Goal: Task Accomplishment & Management: Use online tool/utility

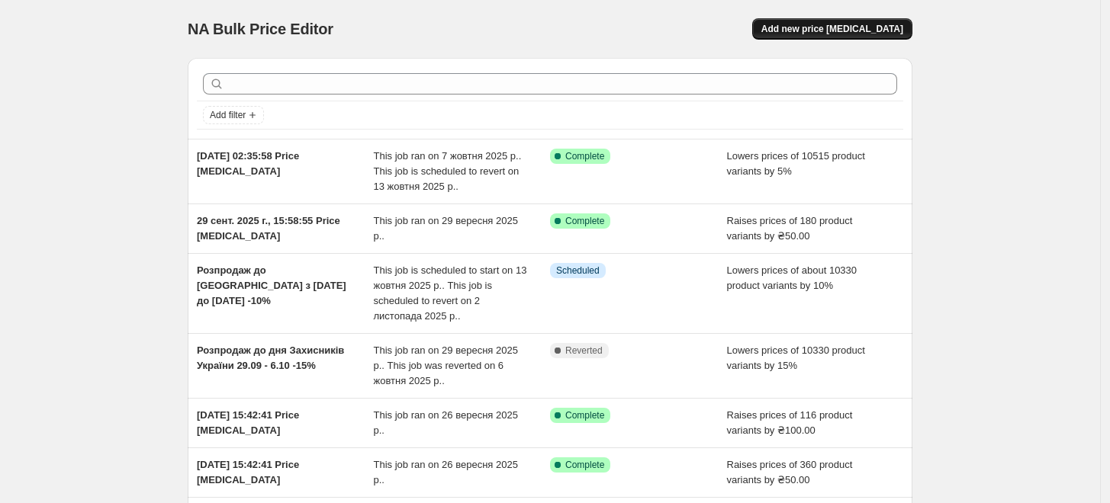
click at [894, 29] on span "Add new price [MEDICAL_DATA]" at bounding box center [832, 29] width 142 height 12
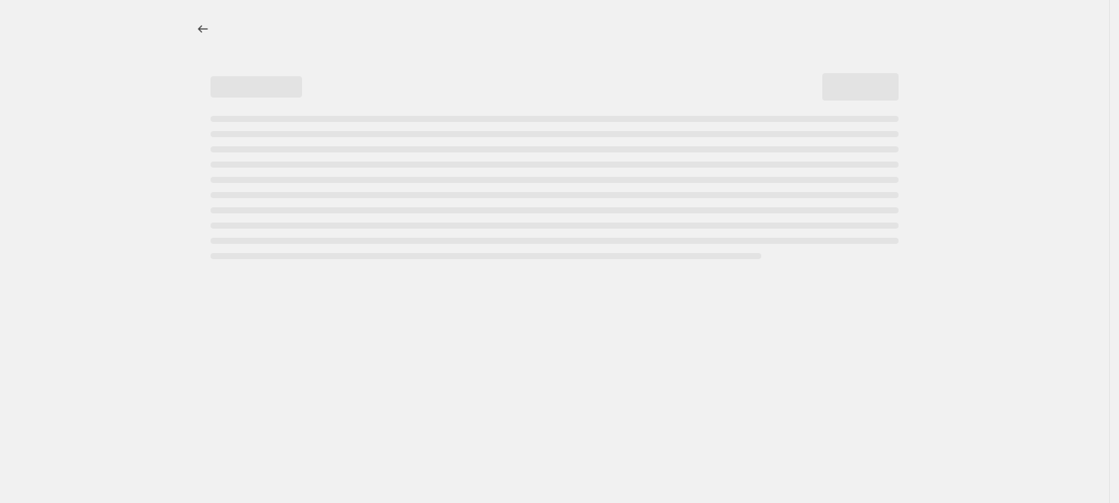
select select "percentage"
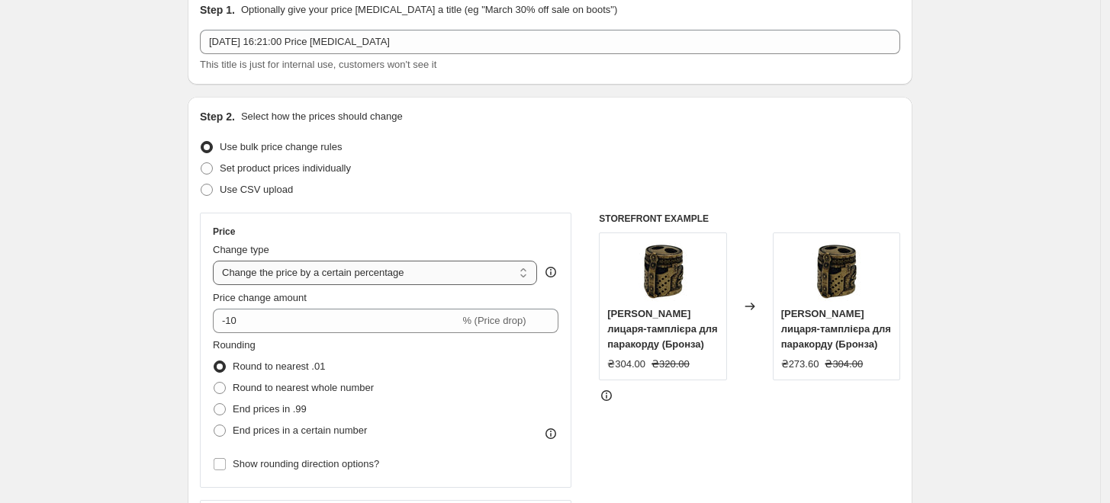
scroll to position [254, 0]
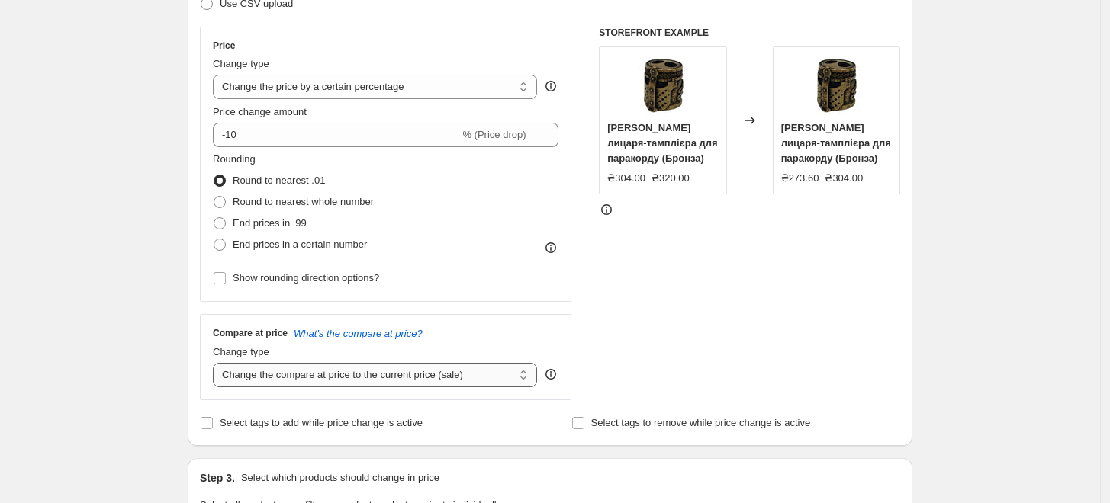
click at [417, 368] on select "Change the compare at price to the current price (sale) Change the compare at p…" at bounding box center [375, 375] width 324 height 24
select select "percentage"
click at [217, 363] on select "Change the compare at price to the current price (sale) Change the compare at p…" at bounding box center [375, 375] width 324 height 24
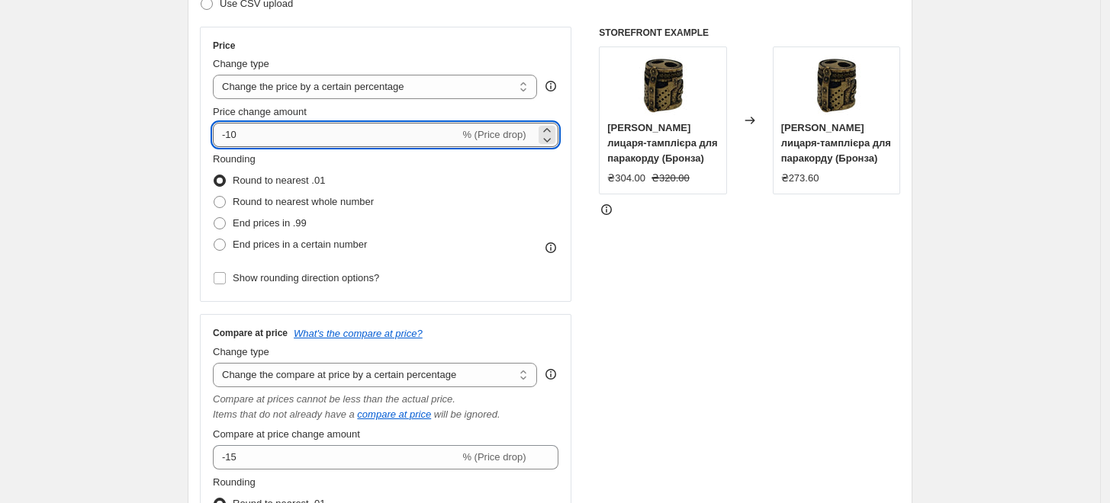
click at [317, 139] on input "-10" at bounding box center [336, 135] width 246 height 24
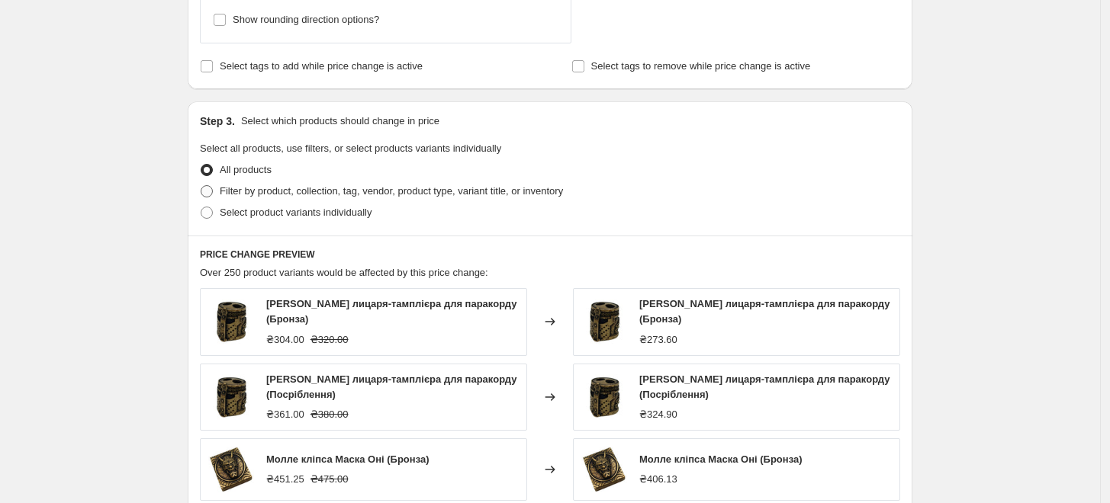
scroll to position [932, 0]
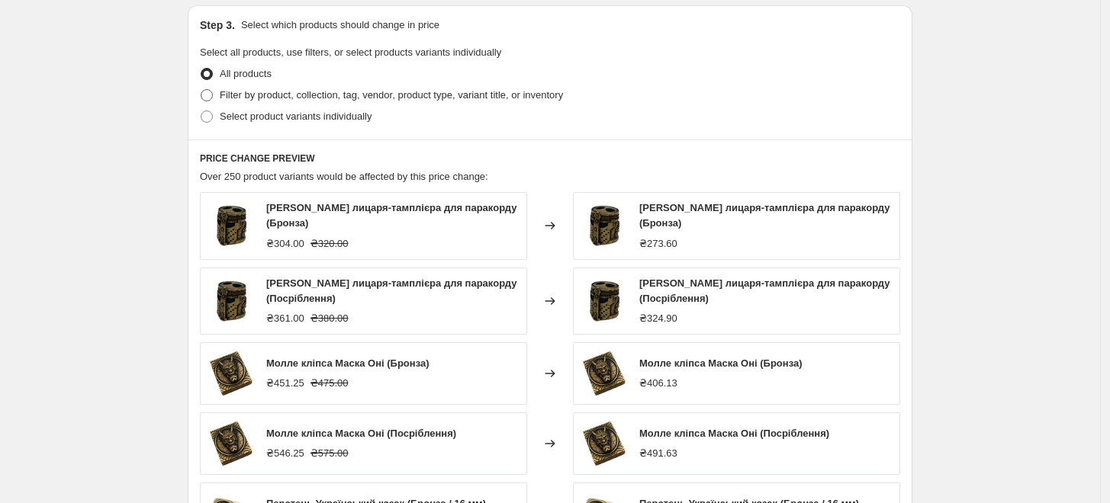
click at [269, 95] on span "Filter by product, collection, tag, vendor, product type, variant title, or inv…" at bounding box center [391, 94] width 343 height 11
click at [201, 90] on input "Filter by product, collection, tag, vendor, product type, variant title, or inv…" at bounding box center [201, 89] width 1 height 1
radio input "true"
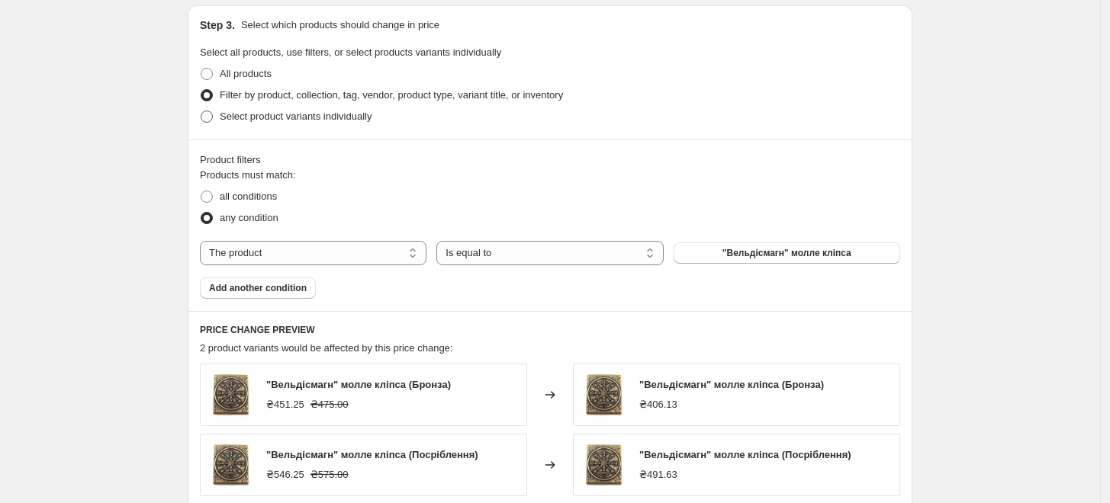
click at [284, 118] on span "Select product variants individually" at bounding box center [296, 116] width 152 height 11
click at [201, 111] on input "Select product variants individually" at bounding box center [201, 111] width 1 height 1
radio input "true"
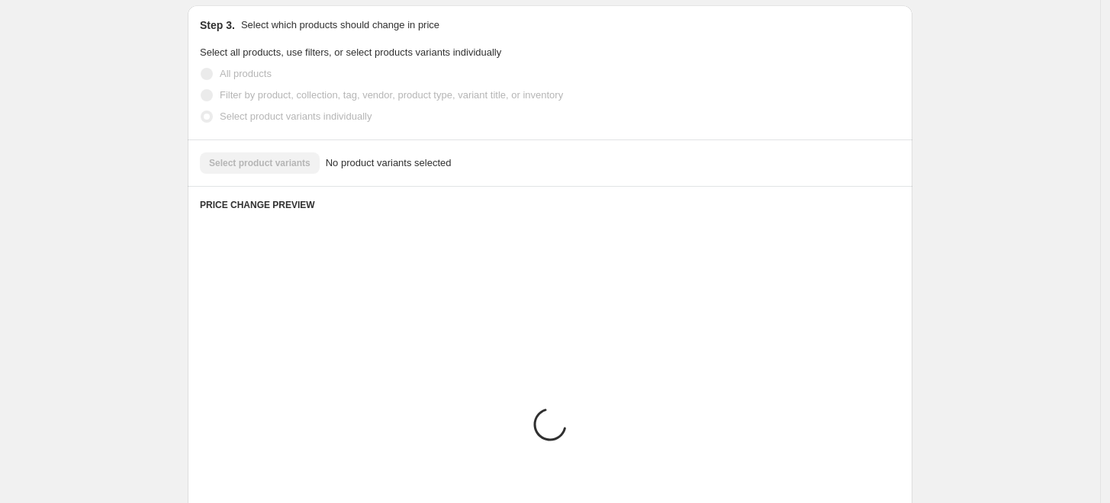
scroll to position [909, 0]
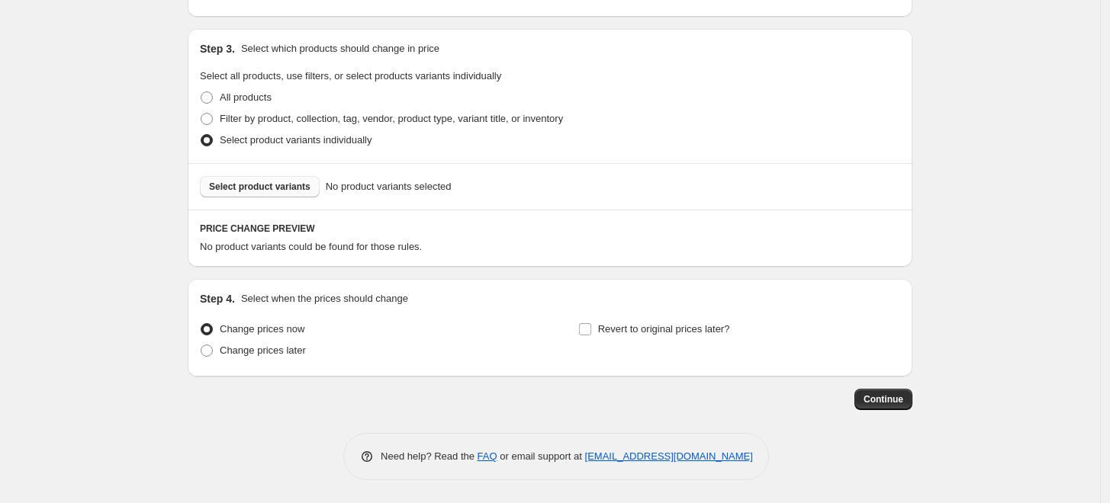
click at [292, 182] on span "Select product variants" at bounding box center [259, 187] width 101 height 12
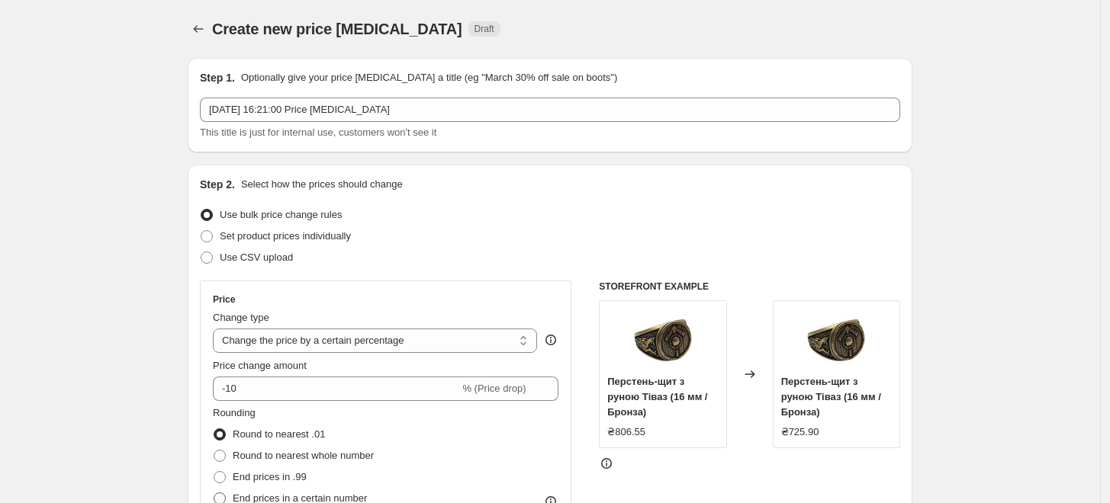
scroll to position [169, 0]
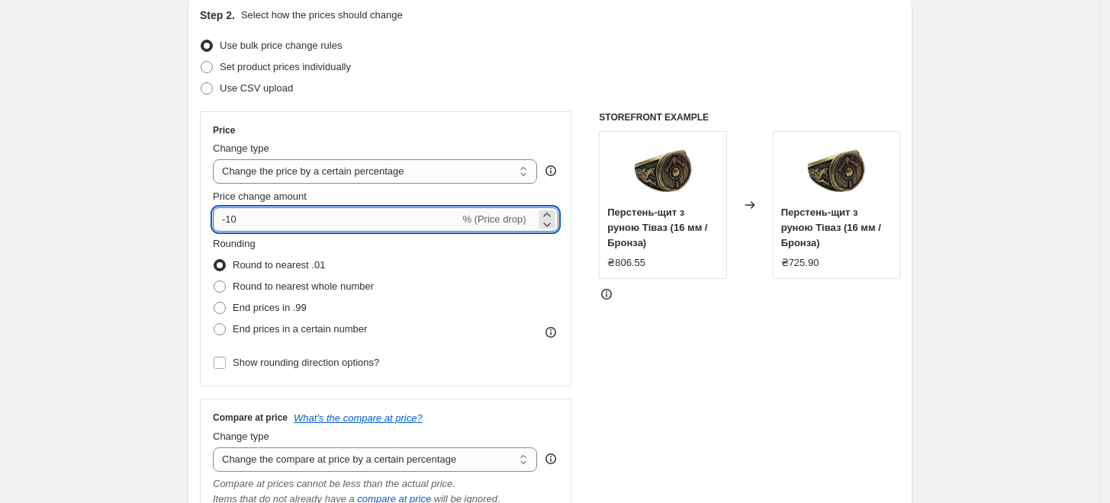
click at [337, 224] on input "-10" at bounding box center [336, 220] width 246 height 24
type input "5"
click at [446, 143] on div "Change type" at bounding box center [375, 148] width 324 height 15
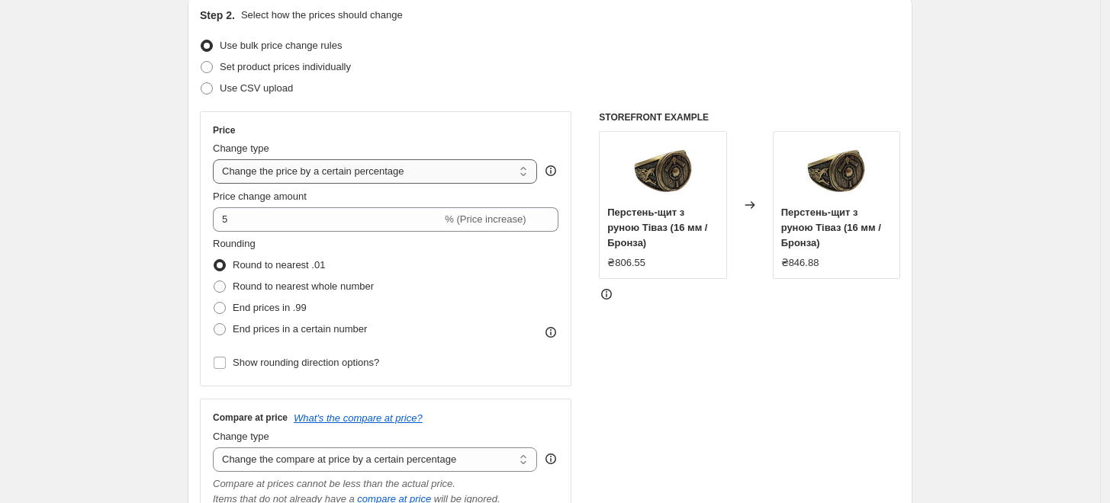
click at [446, 175] on select "Change the price to a certain amount Change the price by a certain amount Chang…" at bounding box center [375, 171] width 324 height 24
click at [217, 159] on select "Change the price to a certain amount Change the price by a certain amount Chang…" at bounding box center [375, 171] width 324 height 24
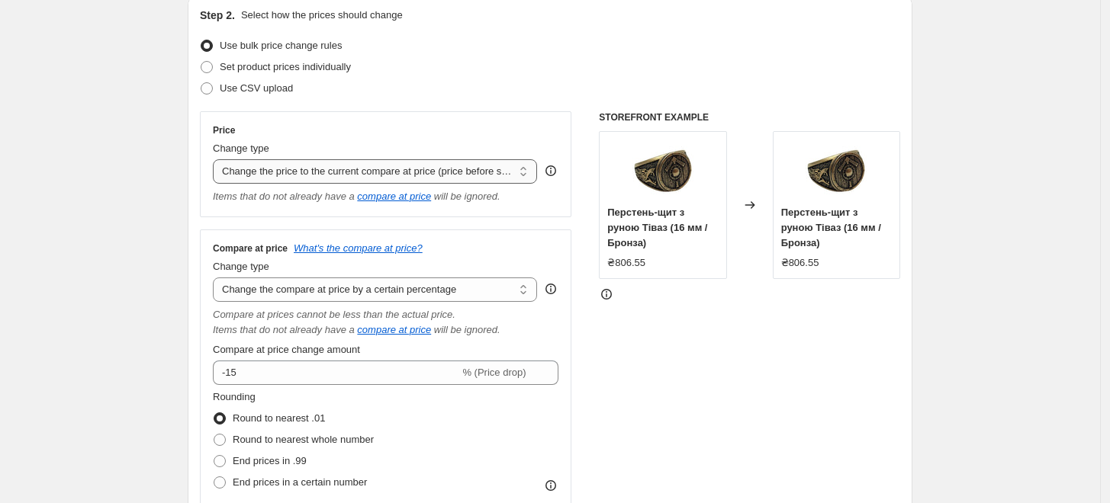
click at [336, 172] on select "Change the price to a certain amount Change the price by a certain amount Chang…" at bounding box center [375, 171] width 324 height 24
select select "percentage"
click at [217, 159] on select "Change the price to a certain amount Change the price by a certain amount Chang…" at bounding box center [375, 171] width 324 height 24
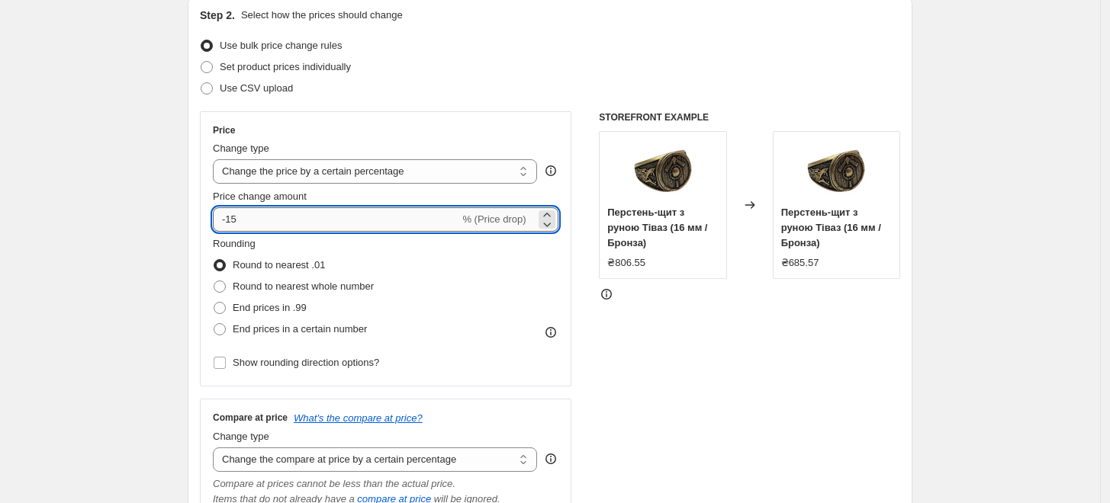
click at [371, 218] on input "-15" at bounding box center [336, 220] width 246 height 24
type input "5"
click at [601, 53] on div "Use bulk price change rules" at bounding box center [550, 45] width 700 height 21
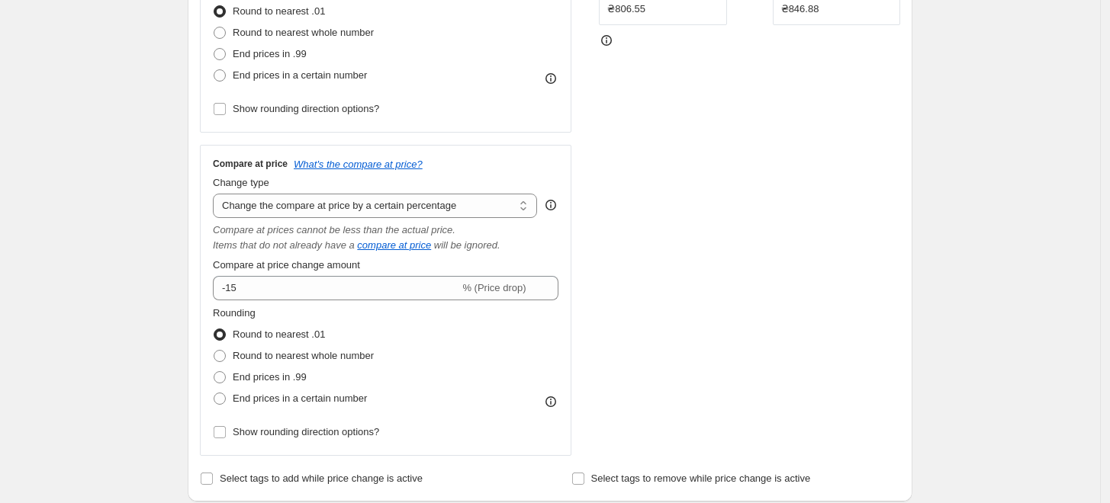
scroll to position [254, 0]
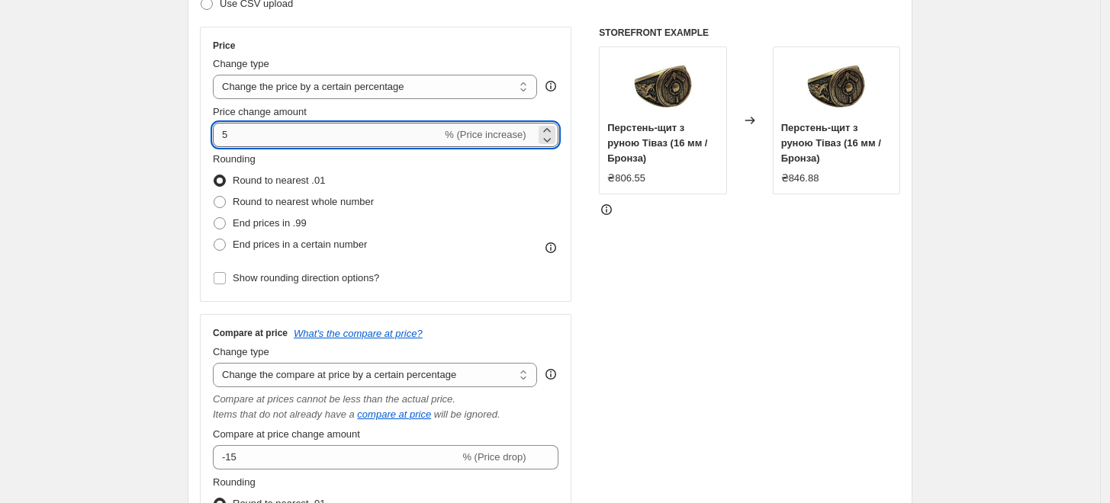
click at [343, 135] on input "5" at bounding box center [327, 135] width 229 height 24
type input "0"
click at [767, 368] on div "STOREFRONT EXAMPLE Перстень-щит з руною Тіваз (16 мм / Бронза) ₴806.55 Changed …" at bounding box center [749, 326] width 301 height 599
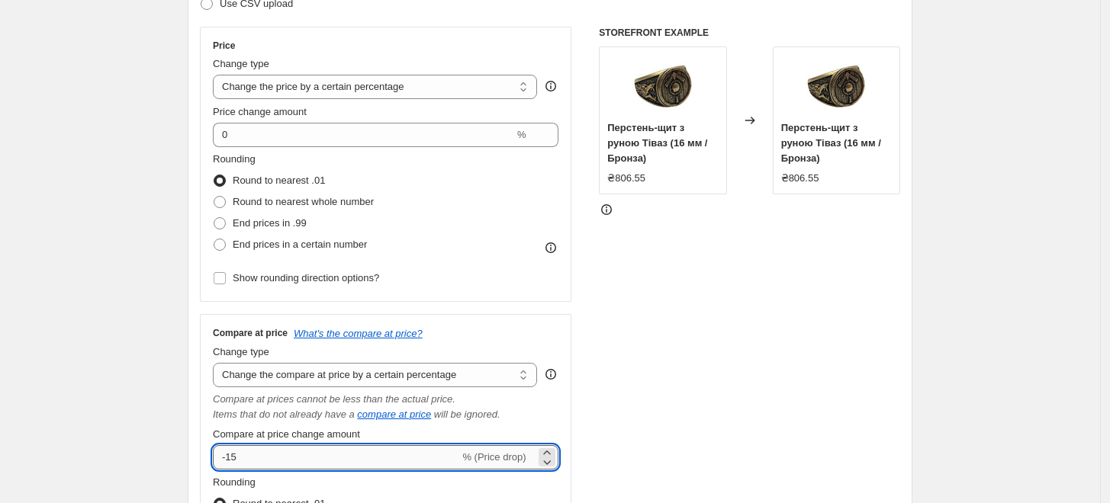
click at [342, 459] on input "-15" at bounding box center [336, 458] width 246 height 24
type input "5"
click at [730, 420] on div "STOREFRONT EXAMPLE Перстень-щит з руною Тіваз (16 мм / Бронза) ₴806.55 Changed …" at bounding box center [749, 326] width 301 height 599
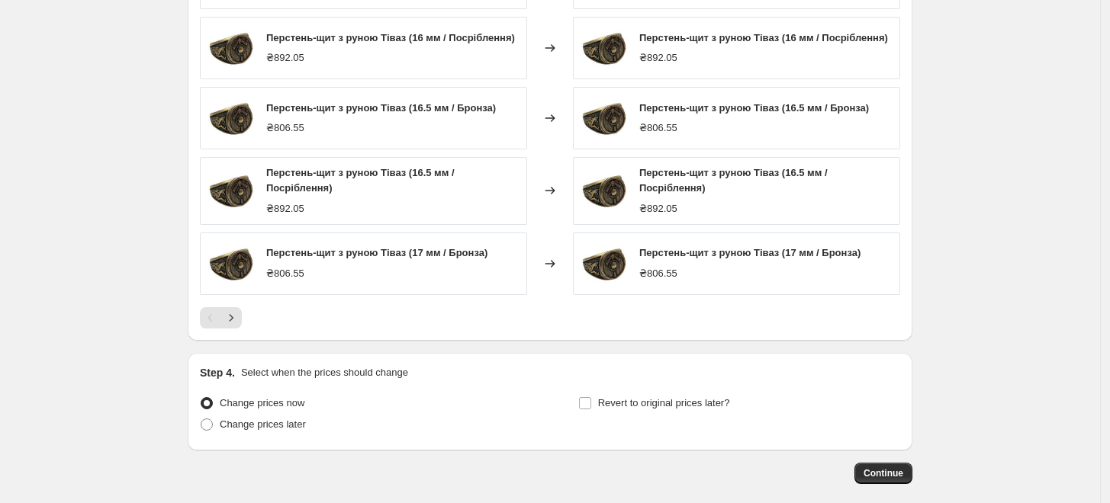
scroll to position [1297, 0]
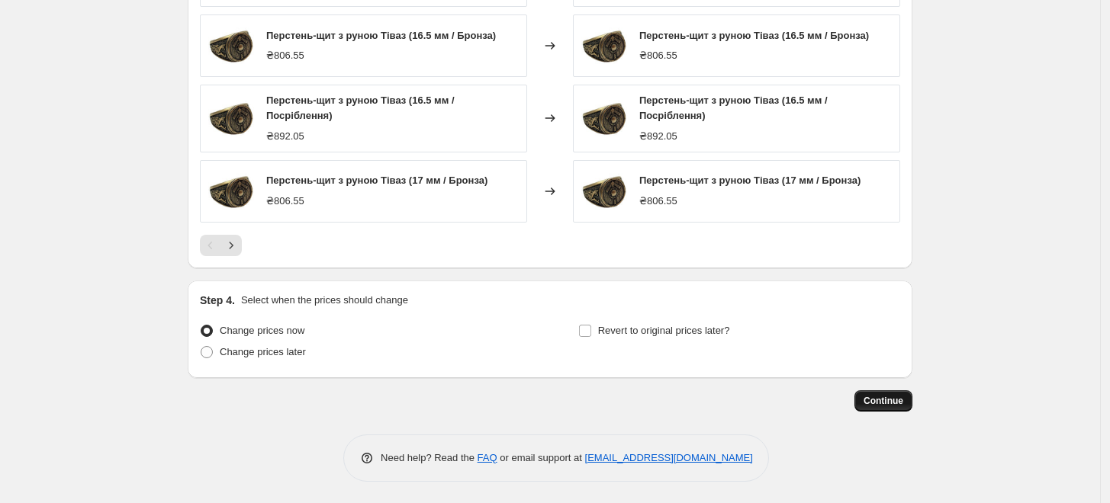
click at [902, 407] on button "Continue" at bounding box center [883, 401] width 58 height 21
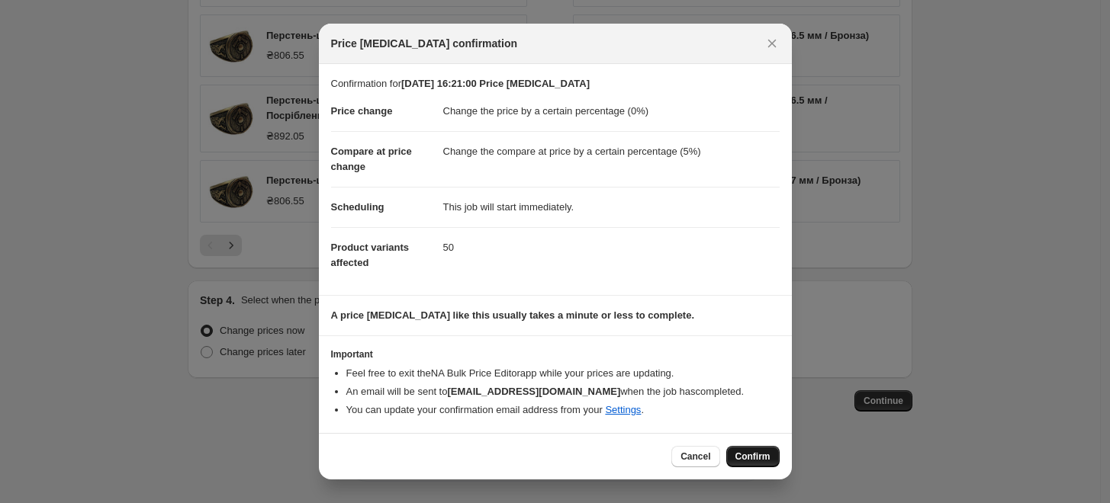
click at [743, 455] on span "Confirm" at bounding box center [752, 457] width 35 height 12
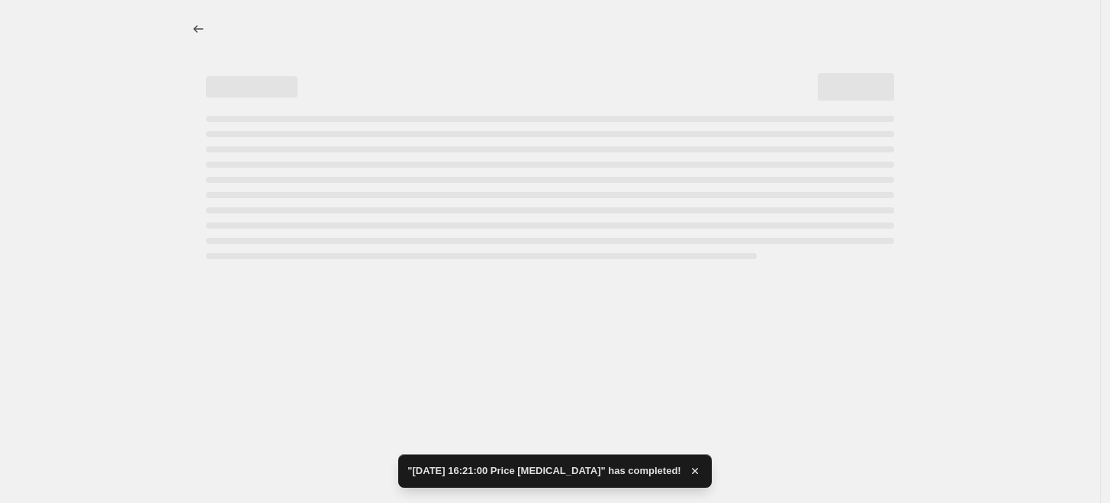
select select "percentage"
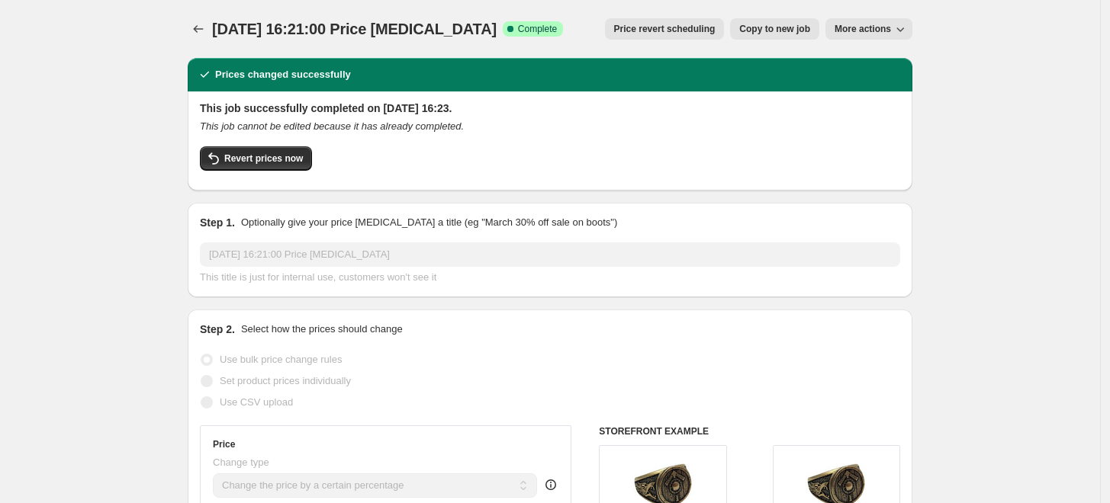
click at [791, 34] on span "Copy to new job" at bounding box center [774, 29] width 71 height 12
select select "percentage"
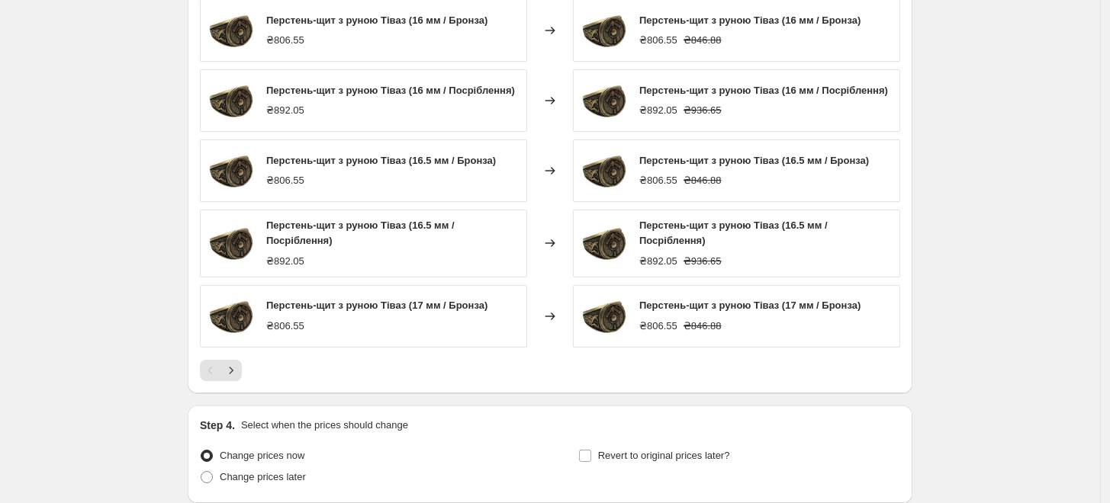
scroll to position [1297, 0]
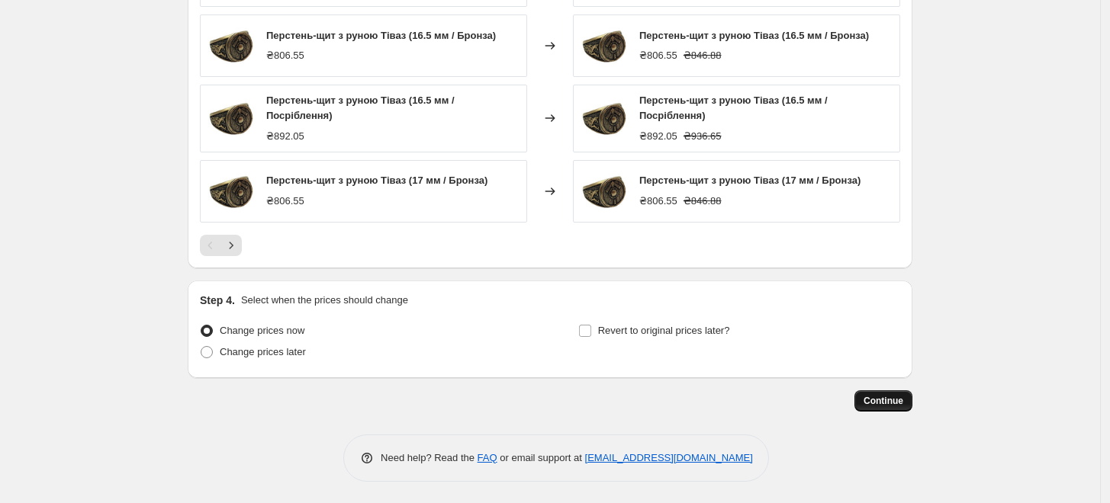
click at [888, 401] on span "Continue" at bounding box center [884, 401] width 40 height 12
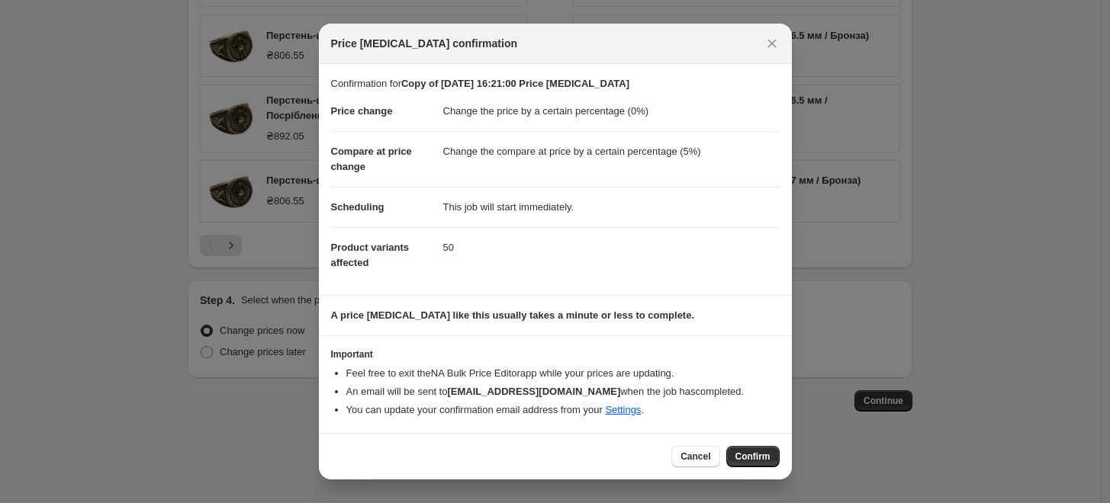
click at [762, 462] on span "Confirm" at bounding box center [752, 457] width 35 height 12
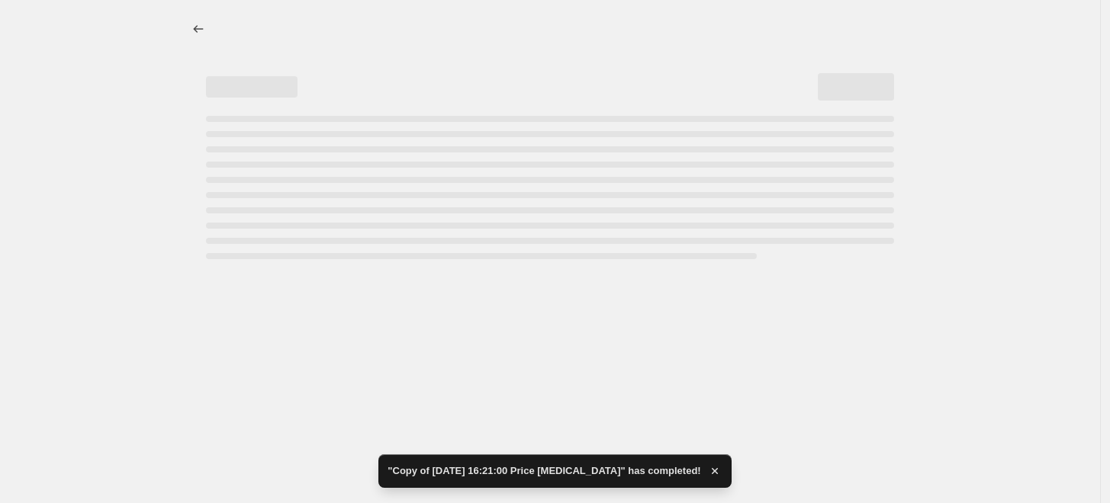
select select "percentage"
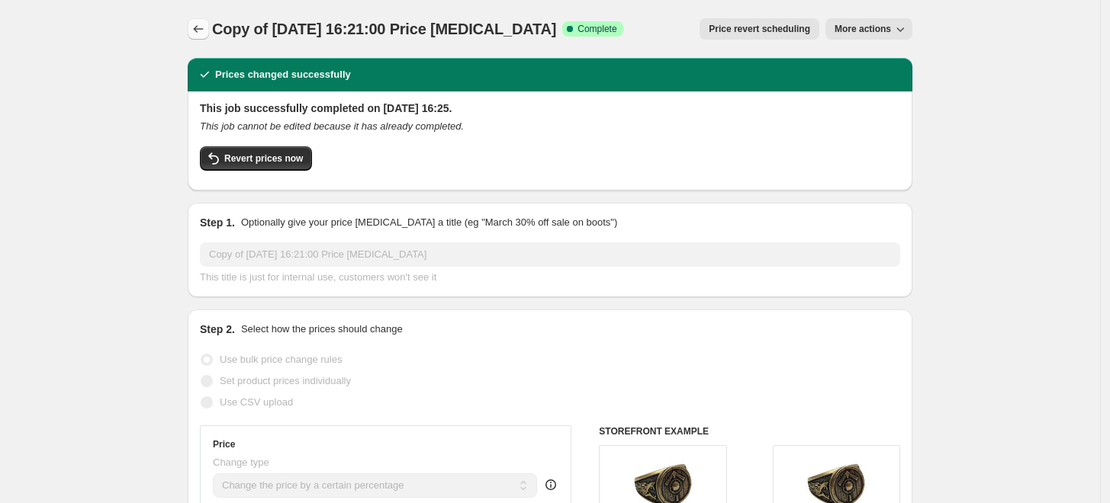
click at [197, 31] on icon "Price change jobs" at bounding box center [198, 28] width 15 height 15
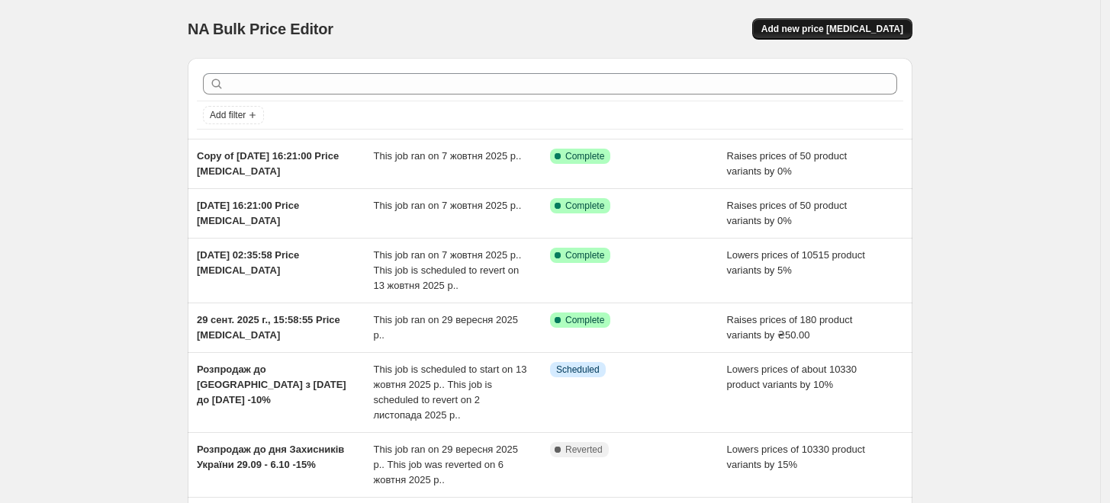
click at [877, 29] on span "Add new price [MEDICAL_DATA]" at bounding box center [832, 29] width 142 height 12
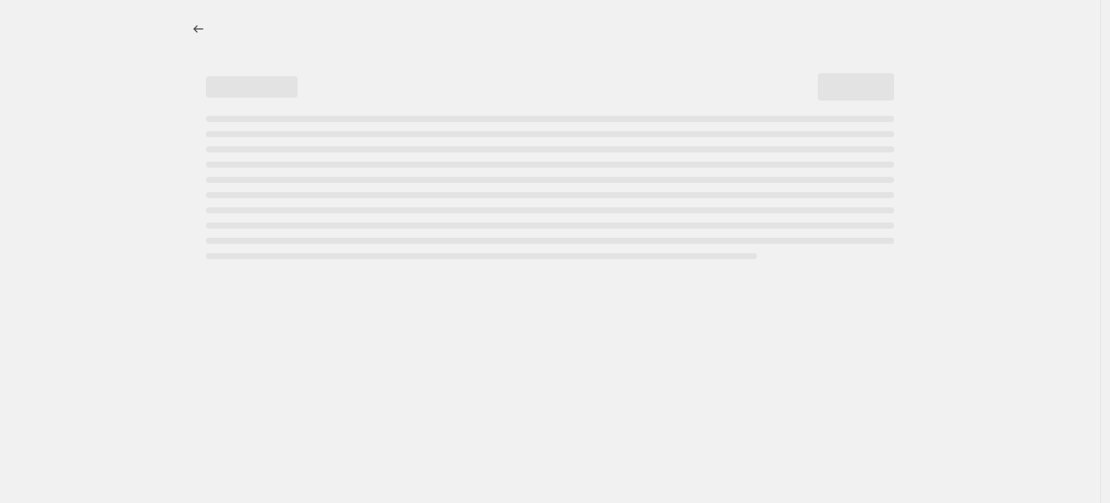
select select "percentage"
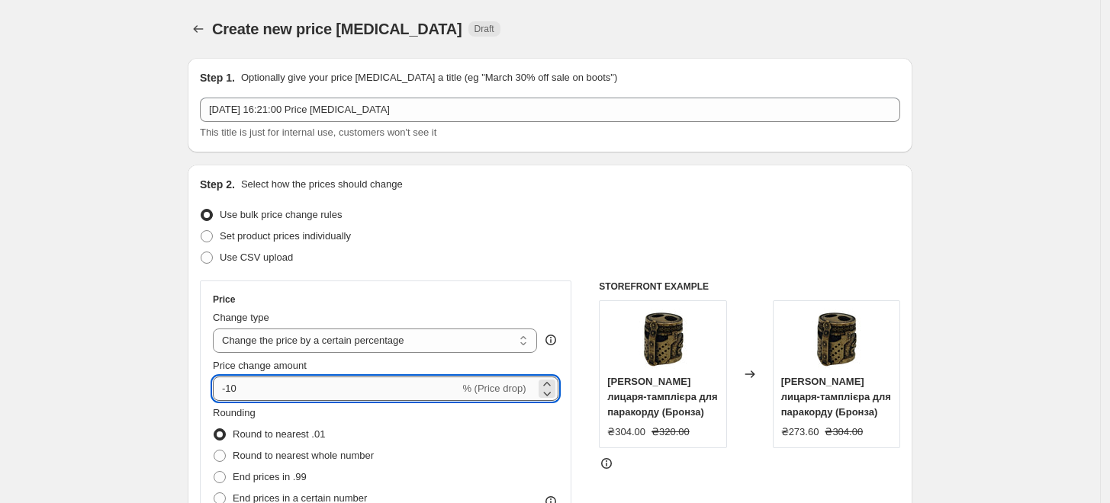
click at [346, 389] on input "-10" at bounding box center [336, 389] width 246 height 24
type input "5"
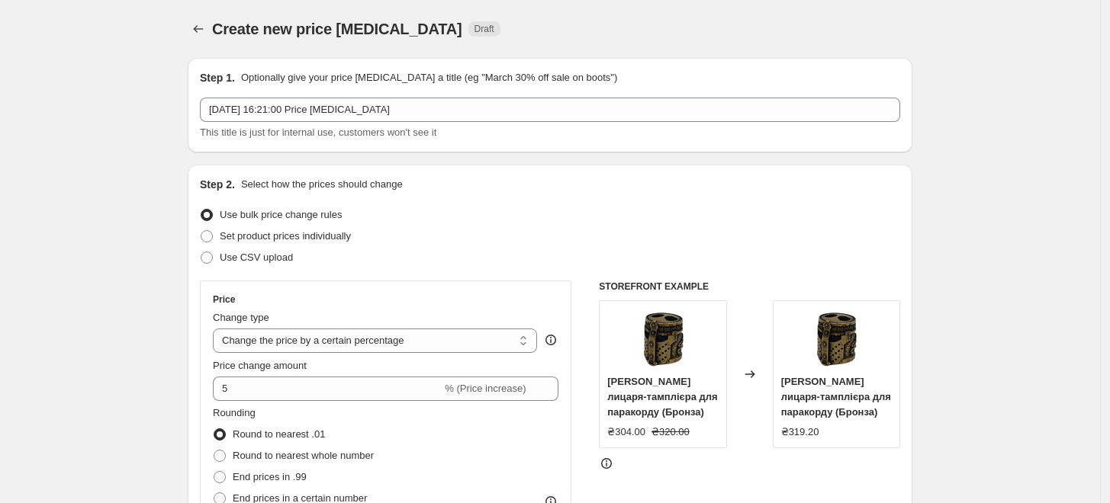
click at [439, 261] on div "Use CSV upload" at bounding box center [550, 257] width 700 height 21
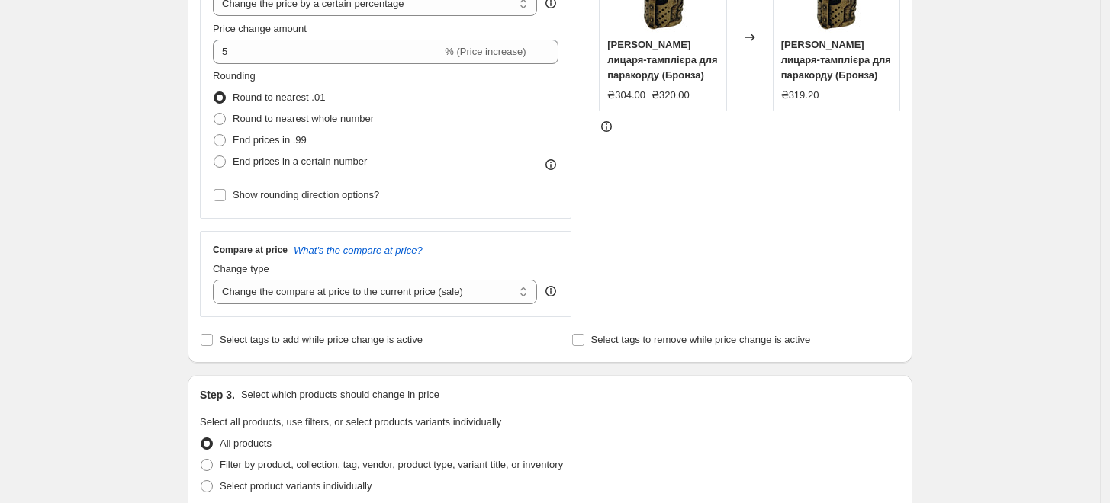
scroll to position [339, 0]
click at [446, 292] on select "Change the compare at price to the current price (sale) Change the compare at p…" at bounding box center [375, 290] width 324 height 24
select select "by"
click at [217, 278] on select "Change the compare at price to the current price (sale) Change the compare at p…" at bounding box center [375, 290] width 324 height 24
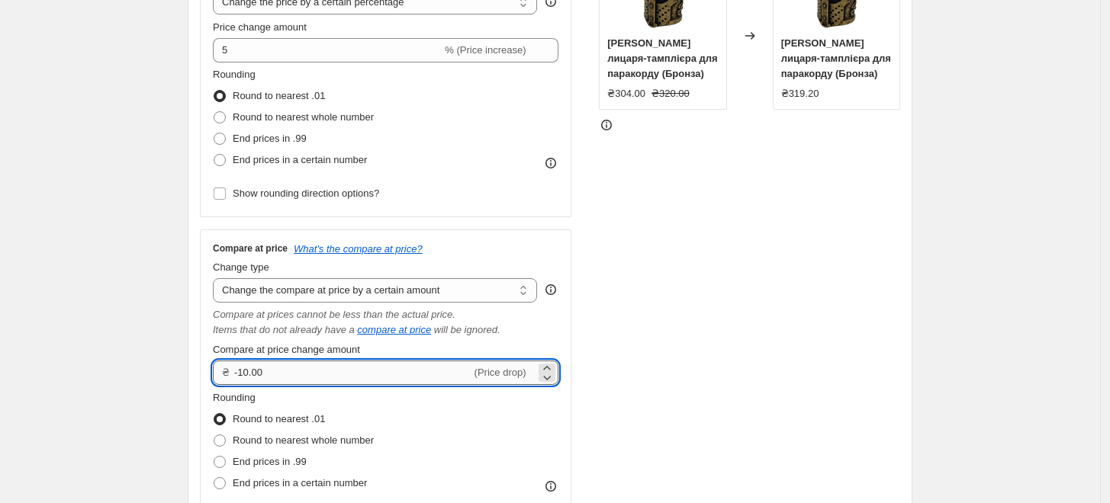
click at [343, 374] on input "-10.00" at bounding box center [352, 373] width 237 height 24
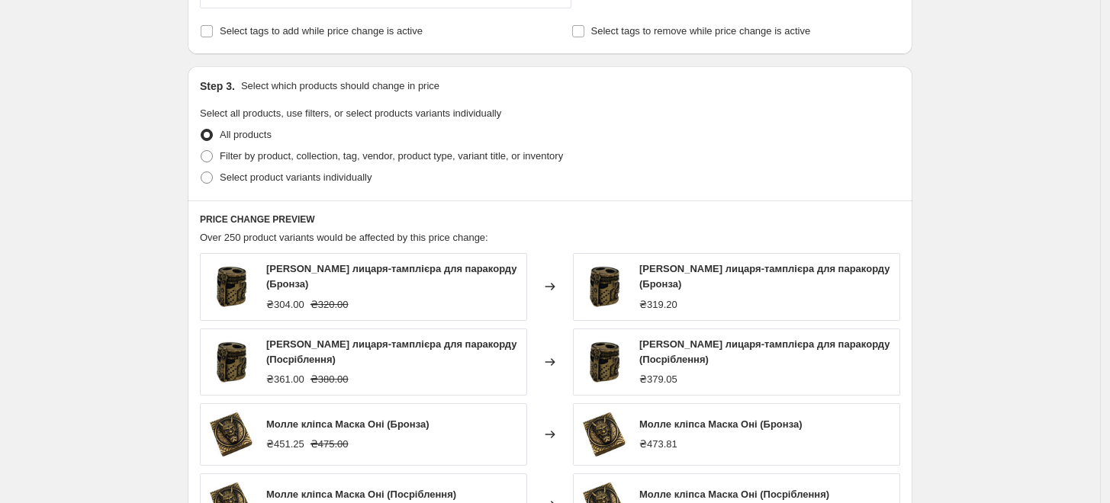
scroll to position [1017, 0]
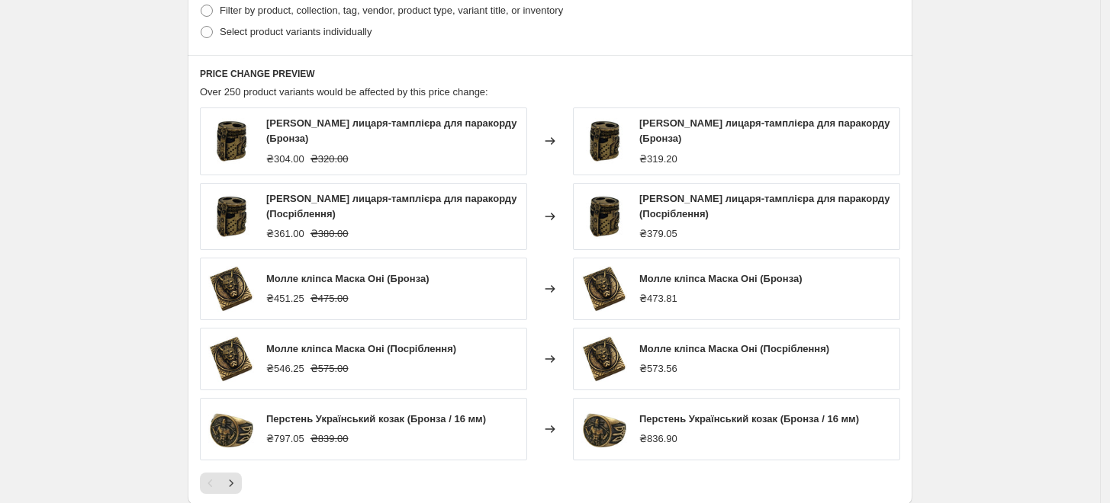
type input "10.00"
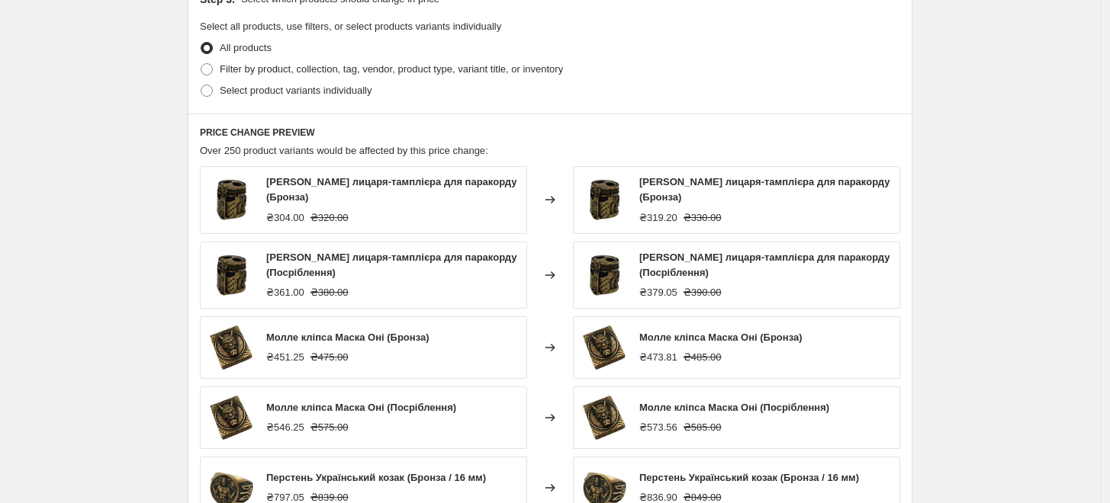
scroll to position [848, 0]
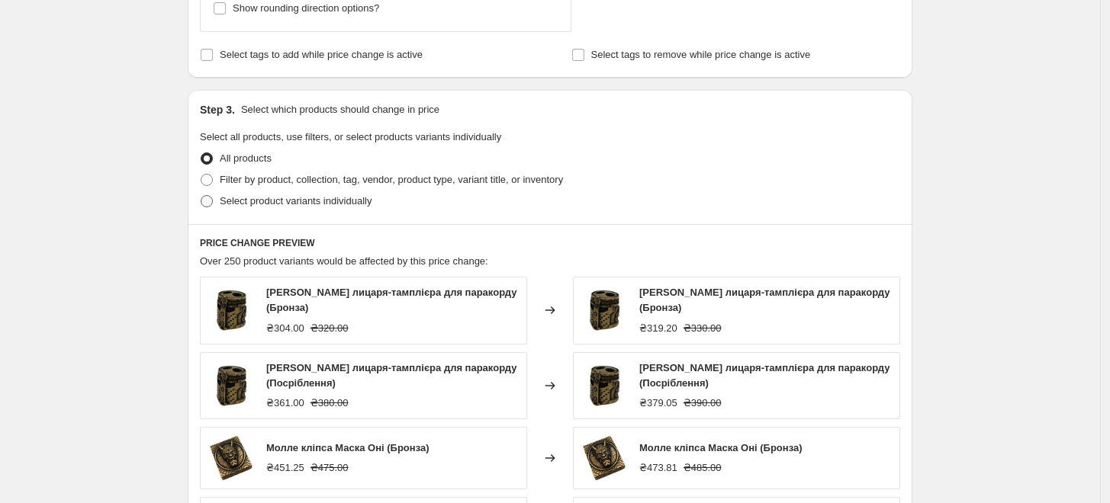
click at [283, 203] on span "Select product variants individually" at bounding box center [296, 200] width 152 height 11
click at [201, 196] on input "Select product variants individually" at bounding box center [201, 195] width 1 height 1
radio input "true"
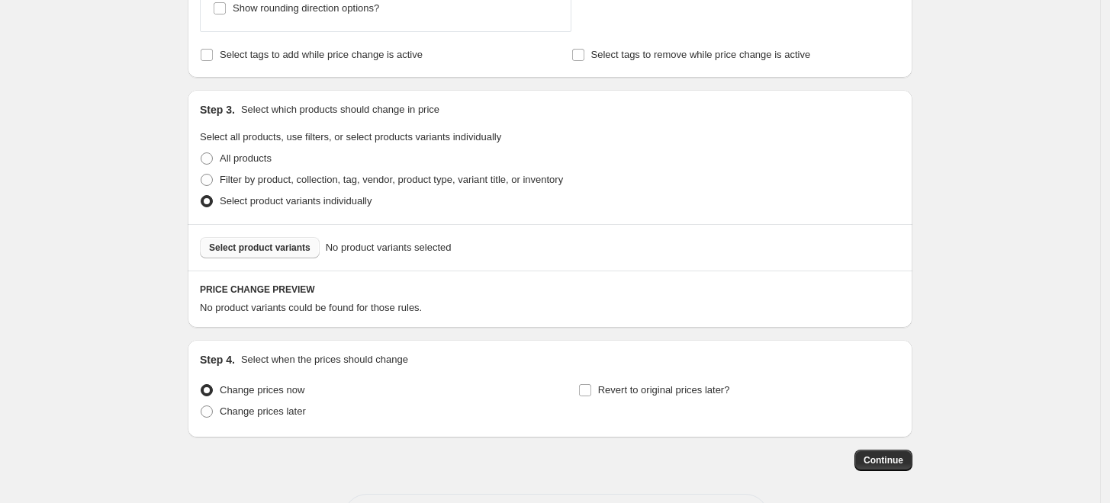
click at [294, 246] on span "Select product variants" at bounding box center [259, 248] width 101 height 12
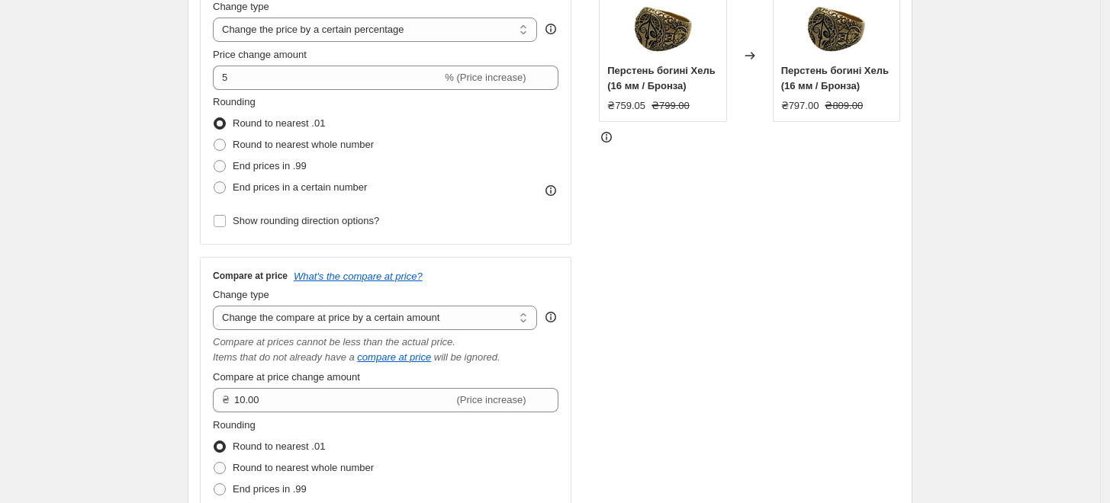
scroll to position [169, 0]
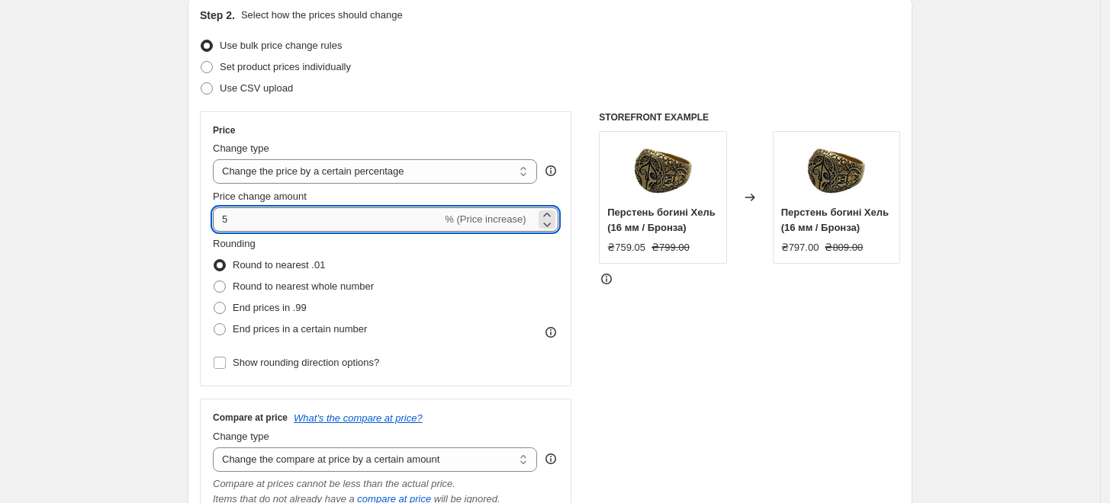
click at [298, 224] on input "5" at bounding box center [327, 220] width 229 height 24
type input "10"
click at [748, 381] on div "STOREFRONT EXAMPLE Перстень богині Хель (16 мм / Бронза) ₴759.05 ₴799.00 Change…" at bounding box center [749, 410] width 301 height 599
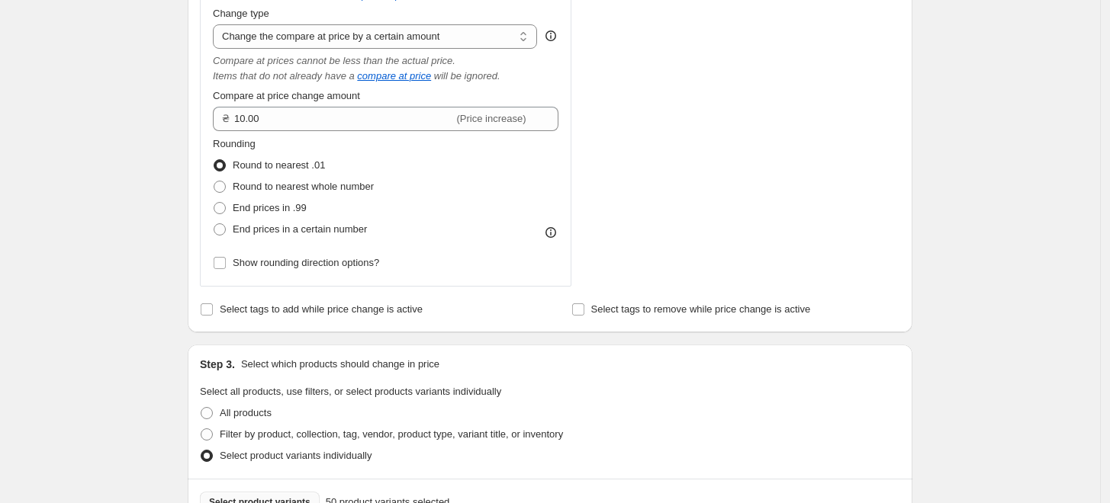
scroll to position [254, 0]
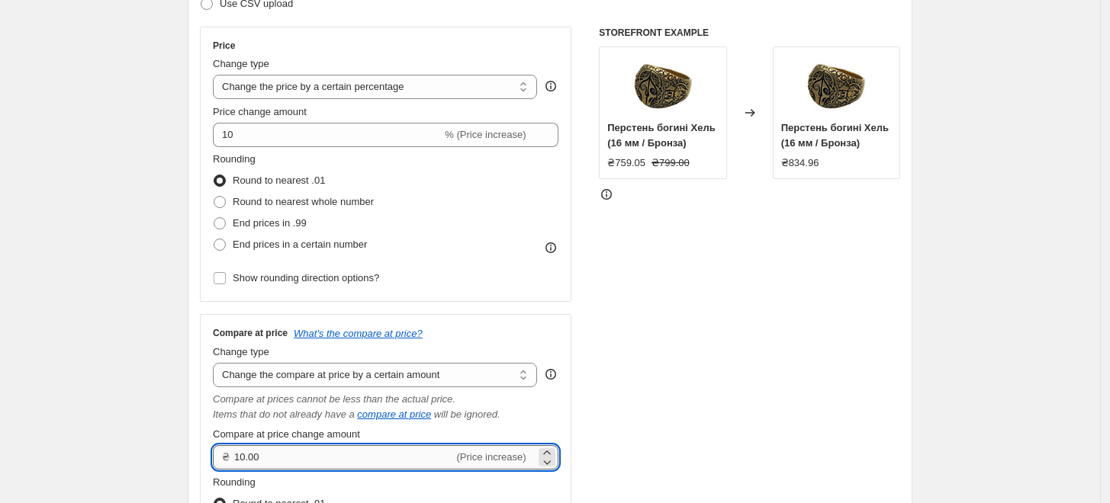
click at [348, 457] on input "10.00" at bounding box center [344, 458] width 220 height 24
type input "10.00"
click at [436, 377] on select "Change the compare at price to the current price (sale) Change the compare at p…" at bounding box center [375, 375] width 324 height 24
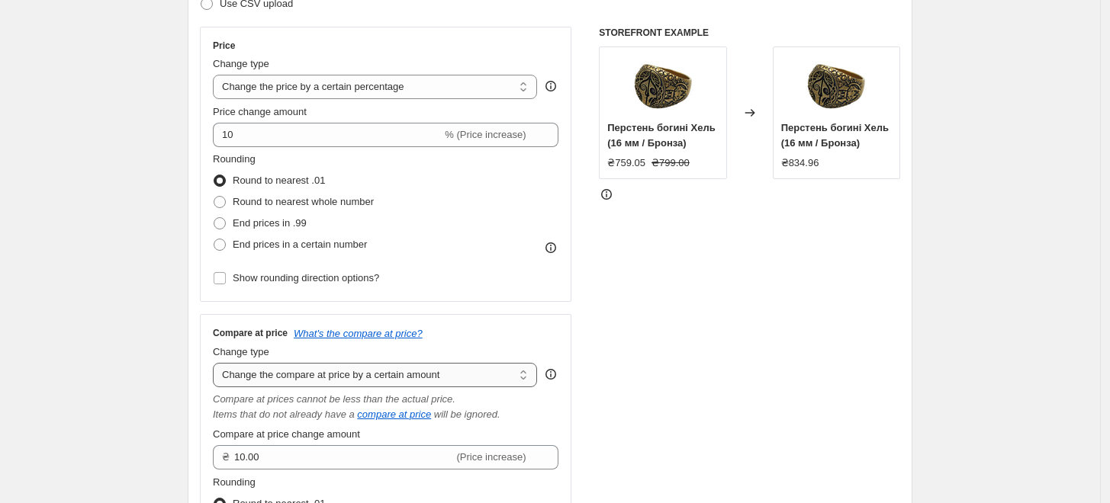
select select "percentage"
click at [217, 363] on select "Change the compare at price to the current price (sale) Change the compare at p…" at bounding box center [375, 375] width 324 height 24
type input "-15"
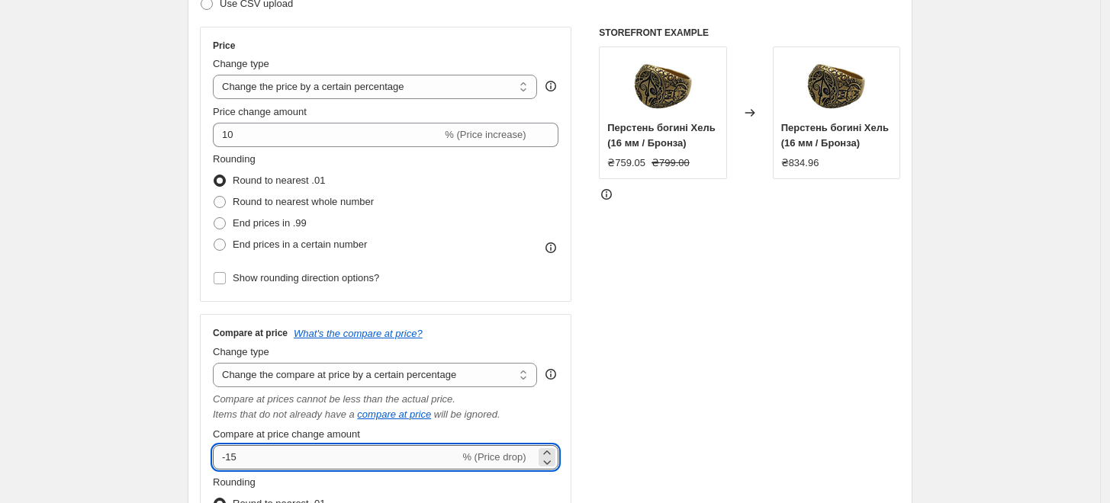
click at [453, 457] on input "-15" at bounding box center [336, 458] width 246 height 24
type input "5"
click at [736, 401] on div "STOREFRONT EXAMPLE Перстень богині Хель (16 мм / Бронза) ₴759.05 ₴799.00 Change…" at bounding box center [749, 326] width 301 height 599
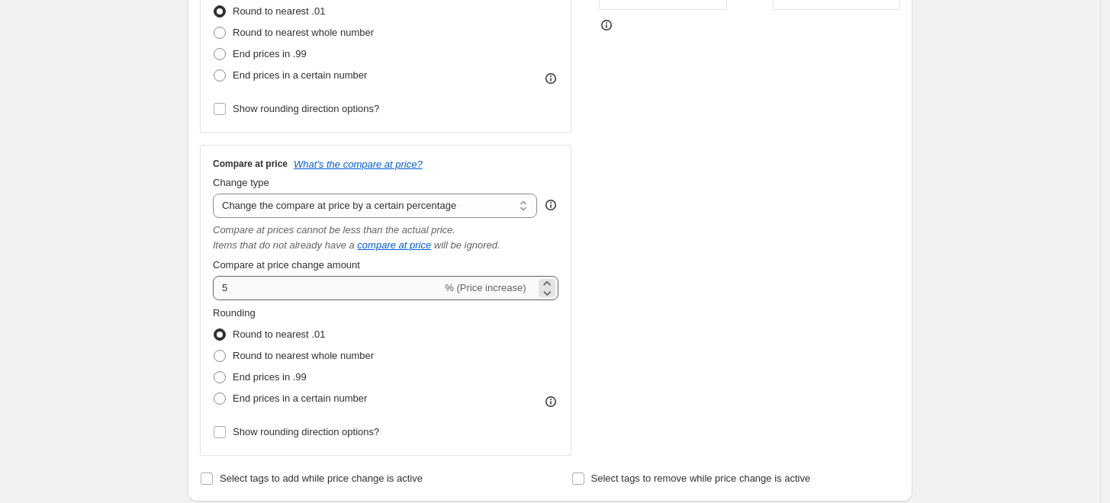
scroll to position [339, 0]
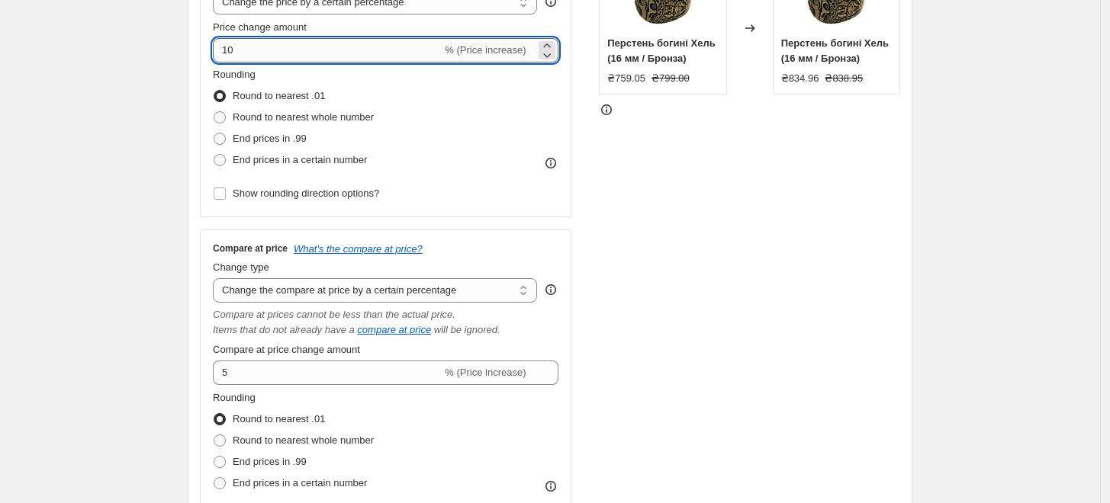
click at [271, 50] on input "10" at bounding box center [327, 50] width 229 height 24
type input "1"
type input "5"
click at [719, 333] on div "STOREFRONT EXAMPLE Перстень богині Хель (16 мм / Бронза) ₴759.05 ₴799.00 Change…" at bounding box center [749, 241] width 301 height 599
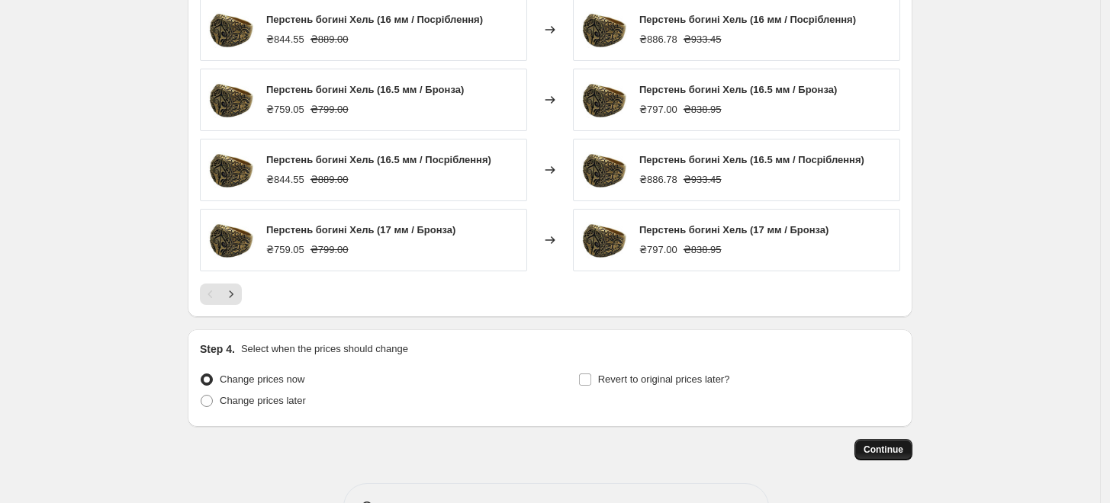
scroll to position [1292, 0]
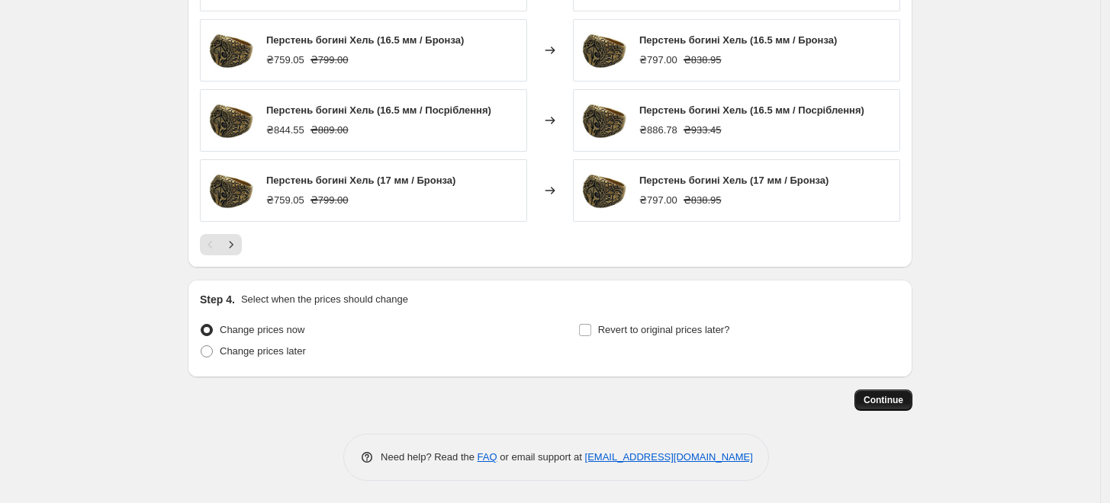
click at [885, 400] on span "Continue" at bounding box center [884, 400] width 40 height 12
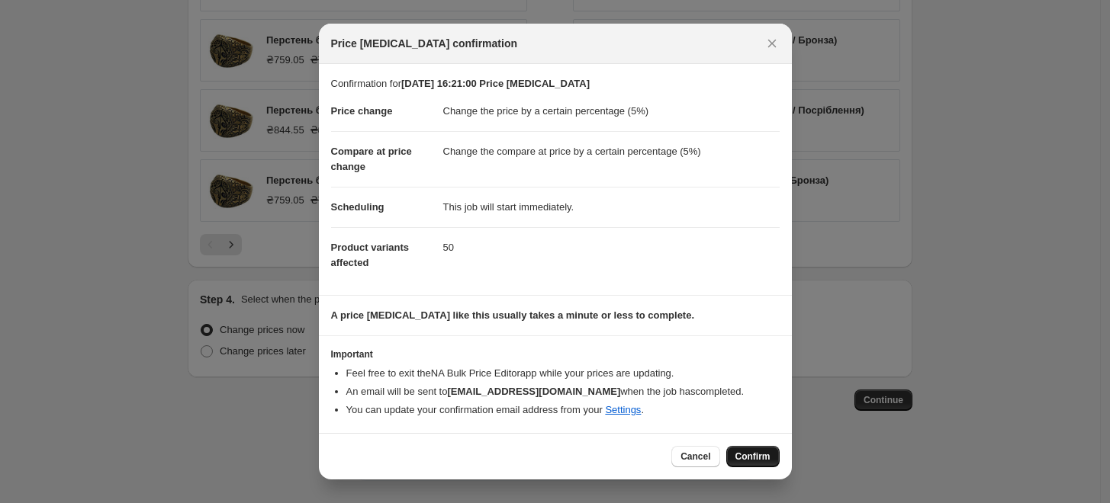
click at [751, 455] on span "Confirm" at bounding box center [752, 457] width 35 height 12
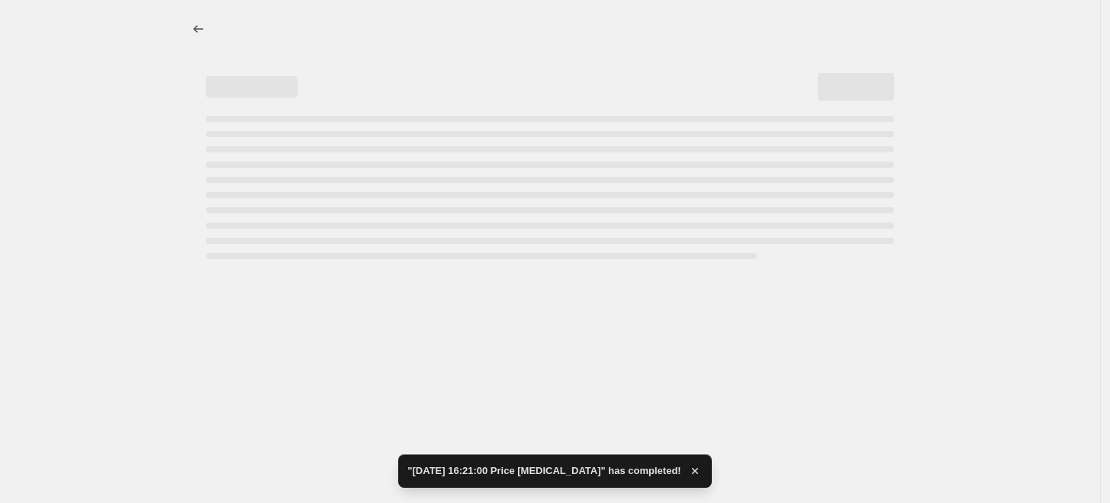
select select "percentage"
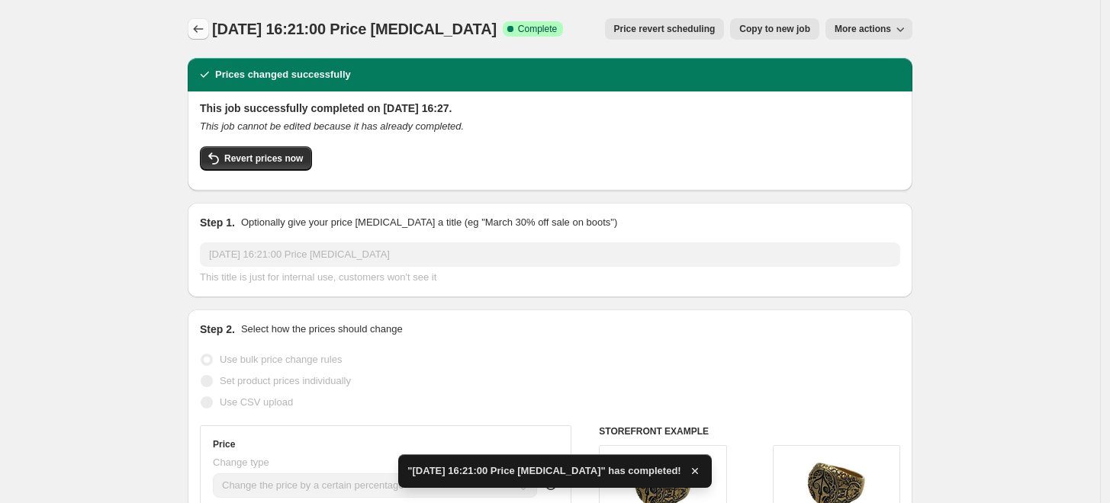
click at [195, 28] on icon "Price change jobs" at bounding box center [198, 28] width 15 height 15
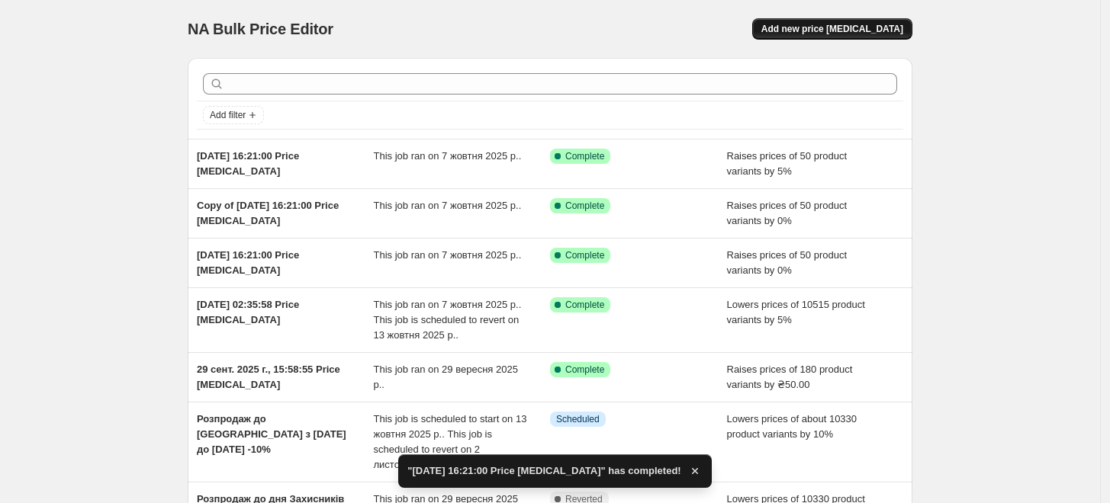
click at [848, 32] on span "Add new price [MEDICAL_DATA]" at bounding box center [832, 29] width 142 height 12
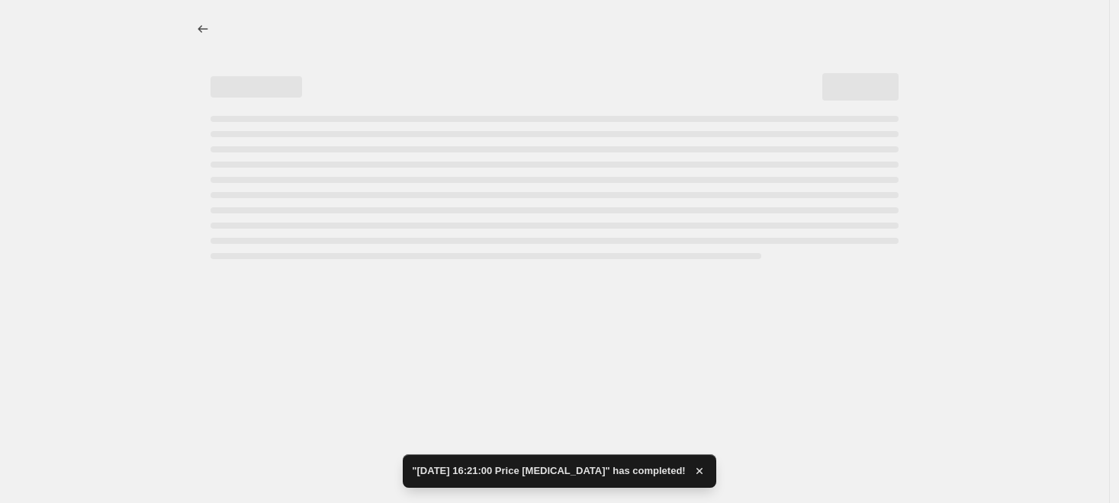
select select "percentage"
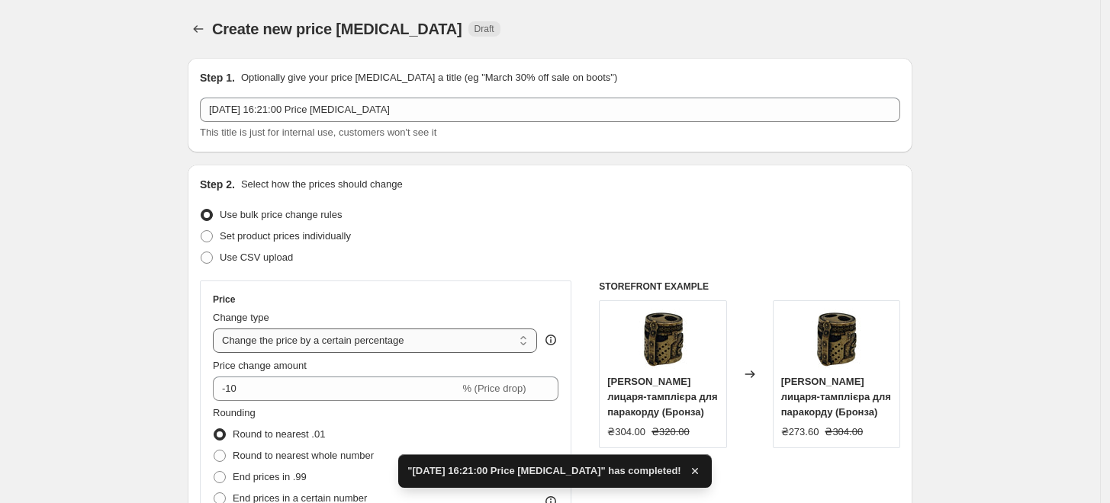
click at [362, 336] on select "Change the price to a certain amount Change the price by a certain amount Chang…" at bounding box center [375, 341] width 324 height 24
click at [217, 329] on select "Change the price to a certain amount Change the price by a certain amount Chang…" at bounding box center [375, 341] width 324 height 24
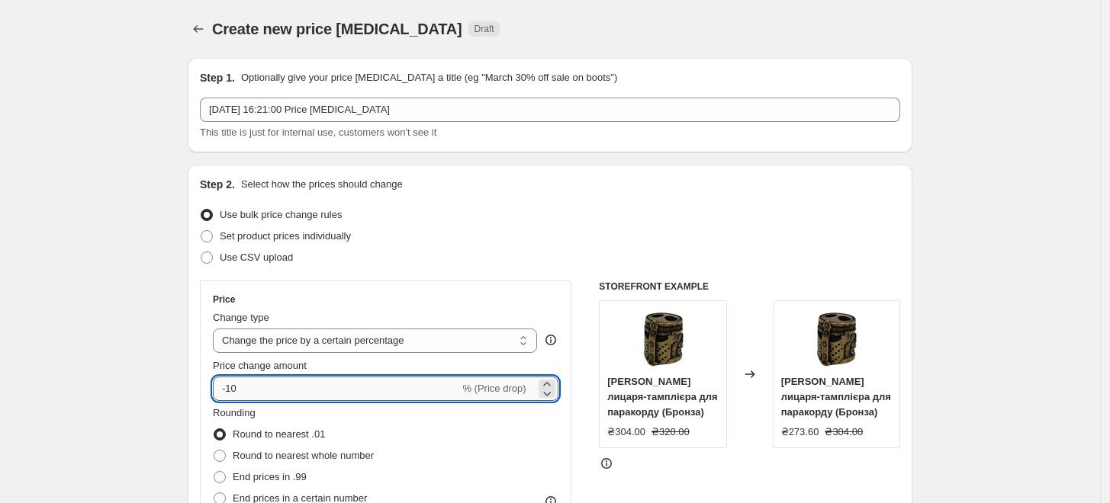
click at [319, 389] on input "-10" at bounding box center [336, 389] width 246 height 24
type input "5"
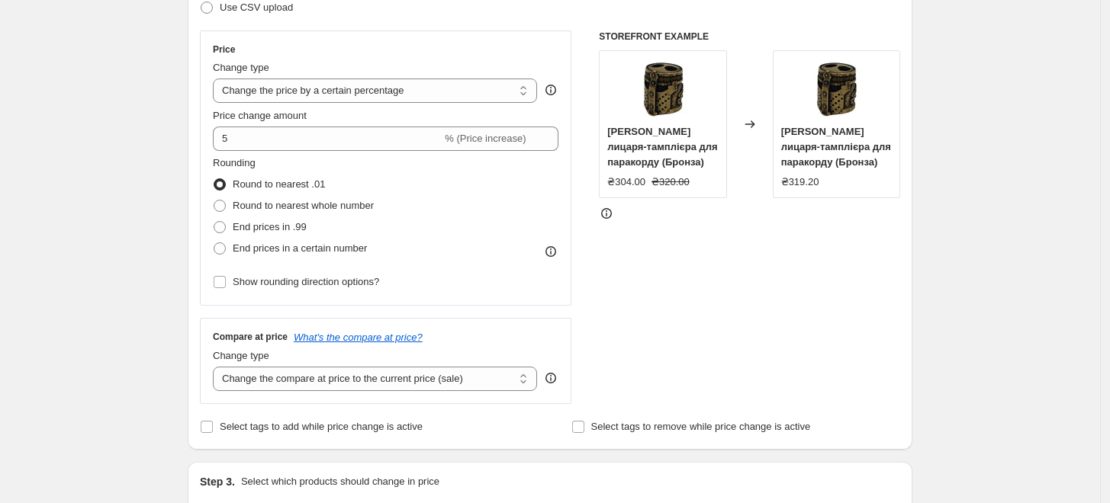
scroll to position [339, 0]
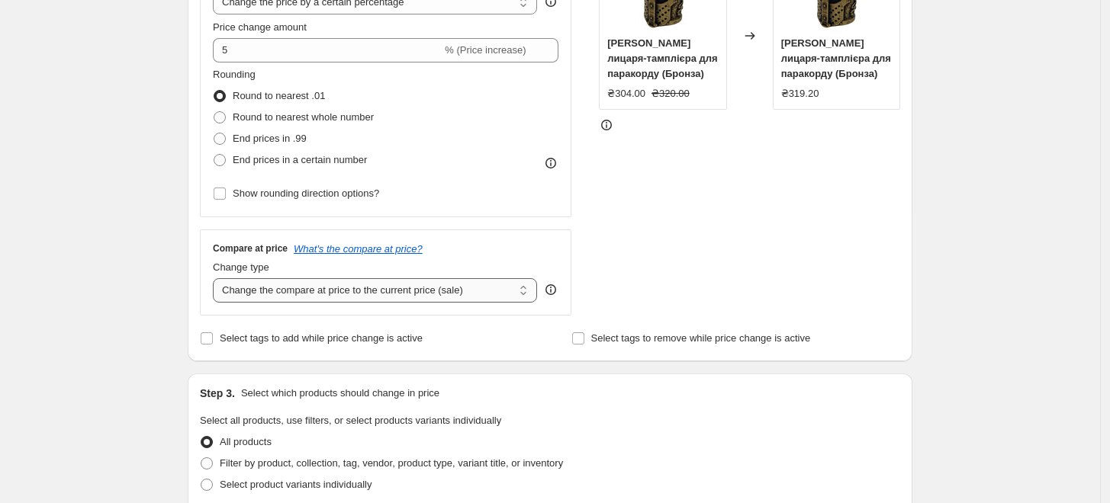
click at [437, 297] on select "Change the compare at price to the current price (sale) Change the compare at p…" at bounding box center [375, 290] width 324 height 24
select select "percentage"
click at [217, 278] on select "Change the compare at price to the current price (sale) Change the compare at p…" at bounding box center [375, 290] width 324 height 24
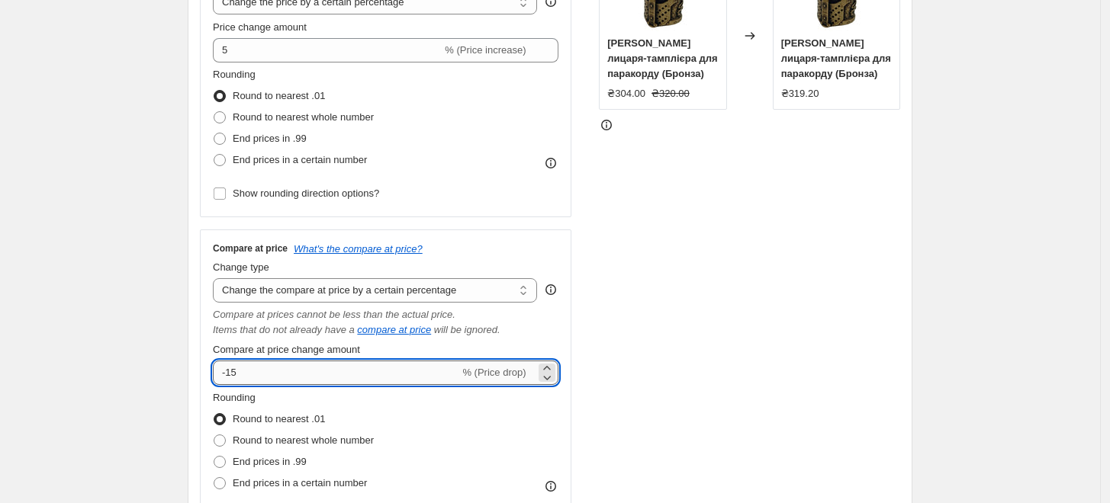
click at [345, 367] on input "-15" at bounding box center [336, 373] width 246 height 24
type input "5"
click at [763, 402] on div "STOREFRONT EXAMPLE [PERSON_NAME] лицаря-тамплієра для паракорду (Бронза) ₴304.0…" at bounding box center [749, 241] width 301 height 599
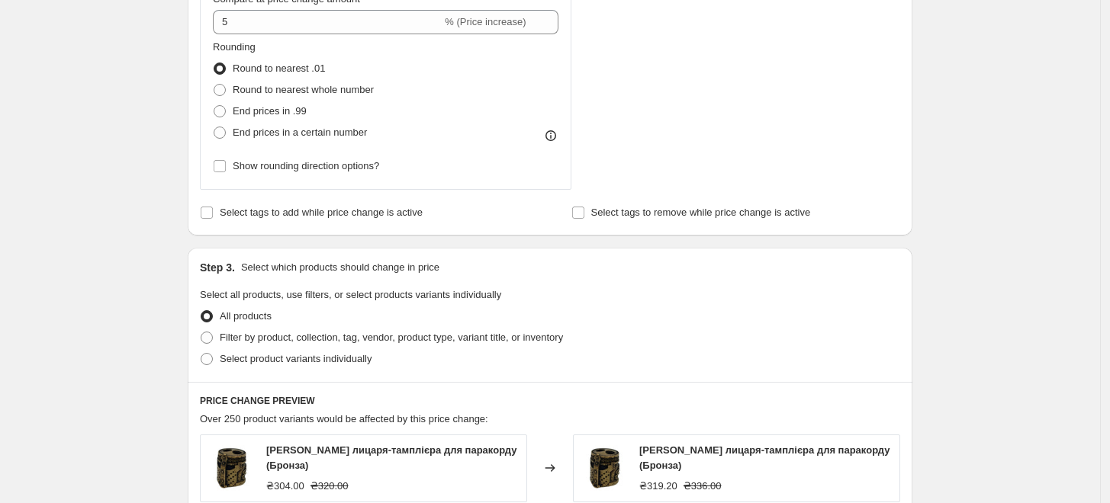
scroll to position [763, 0]
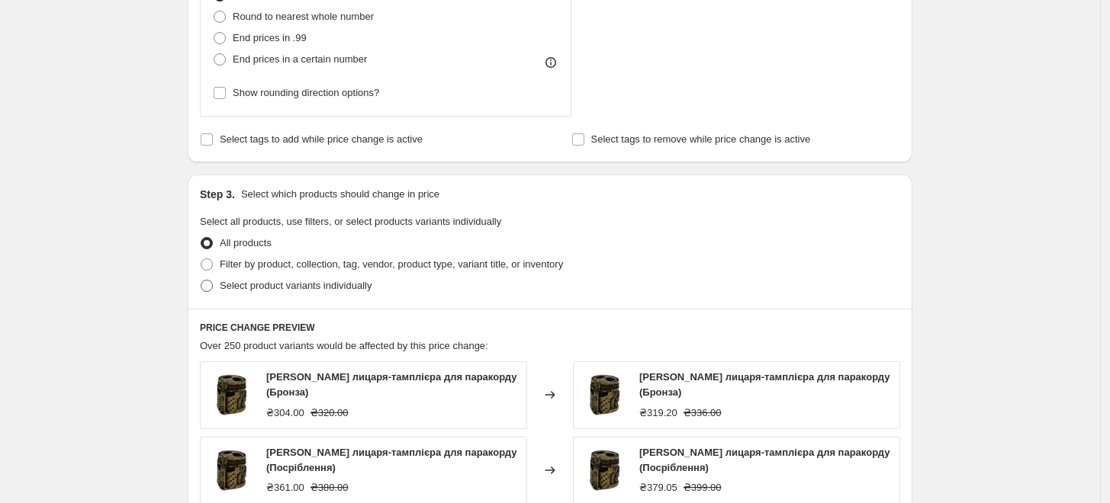
click at [257, 283] on span "Select product variants individually" at bounding box center [296, 285] width 152 height 11
click at [201, 281] on input "Select product variants individually" at bounding box center [201, 280] width 1 height 1
radio input "true"
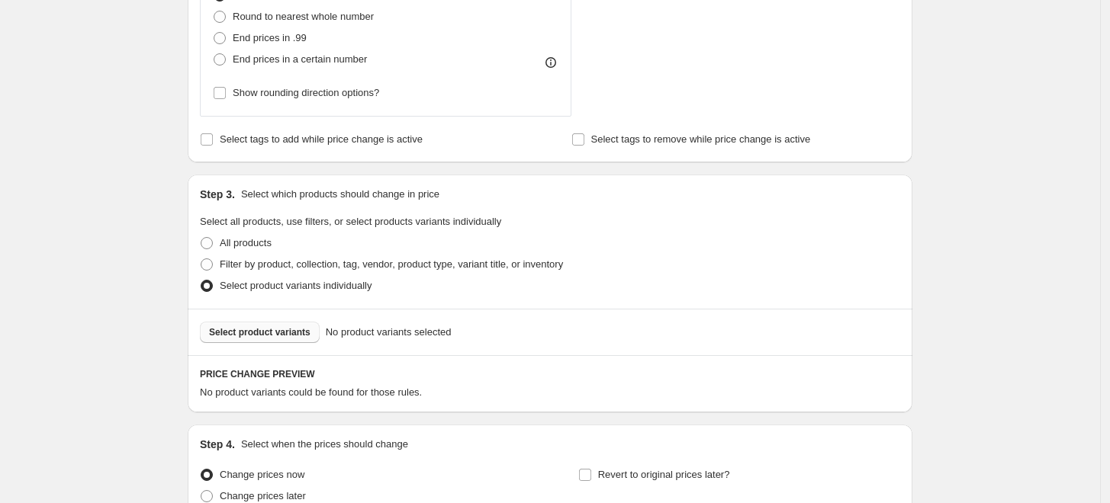
click at [282, 333] on span "Select product variants" at bounding box center [259, 333] width 101 height 12
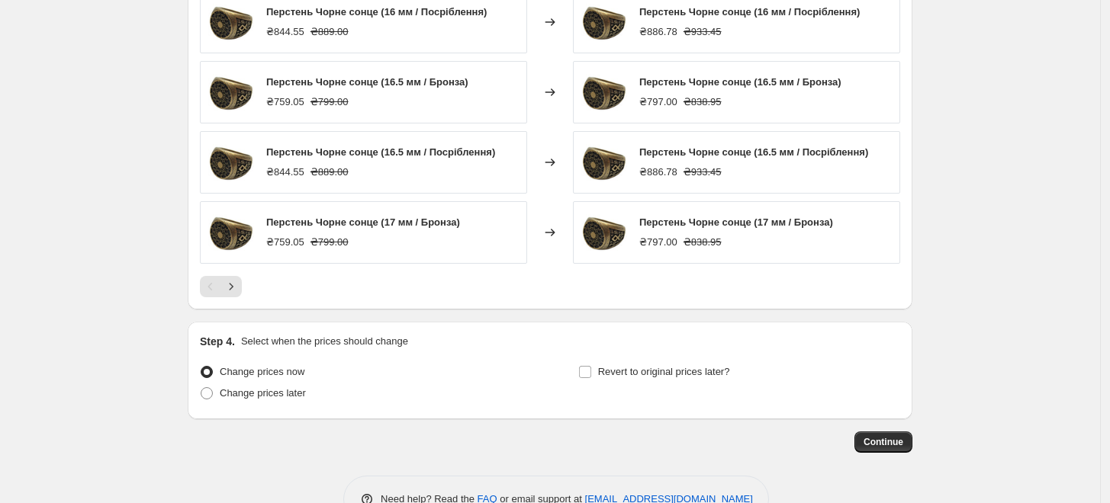
scroll to position [1292, 0]
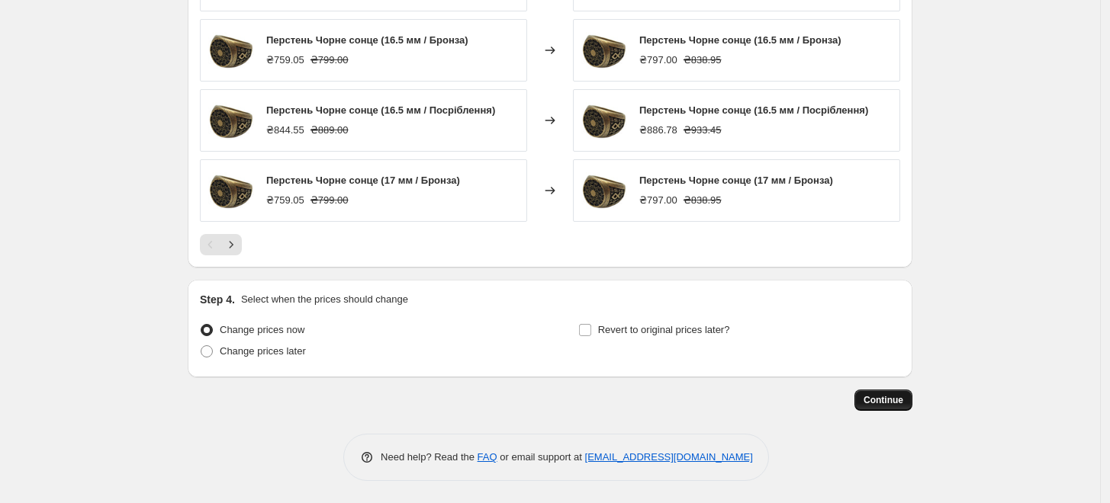
click at [903, 399] on span "Continue" at bounding box center [884, 400] width 40 height 12
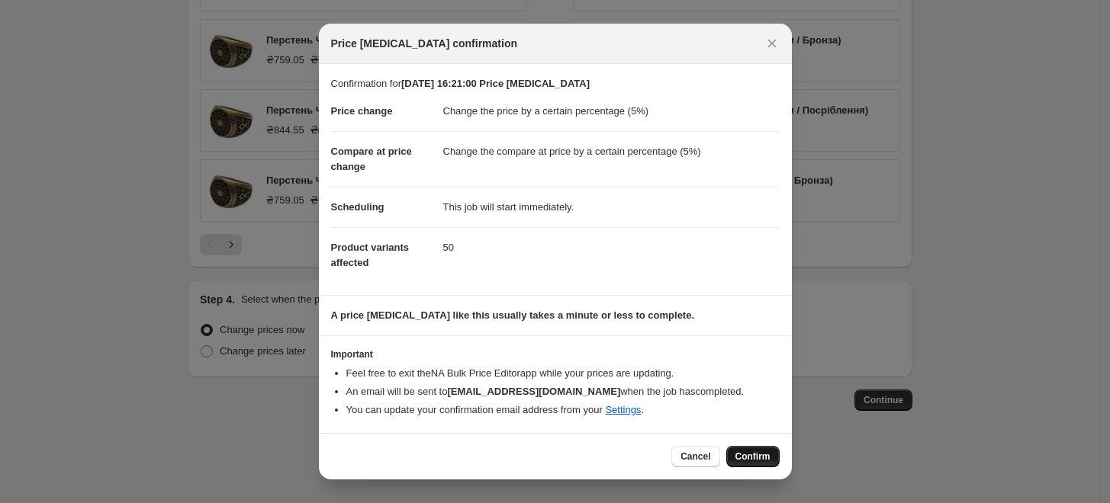
click at [758, 455] on span "Confirm" at bounding box center [752, 457] width 35 height 12
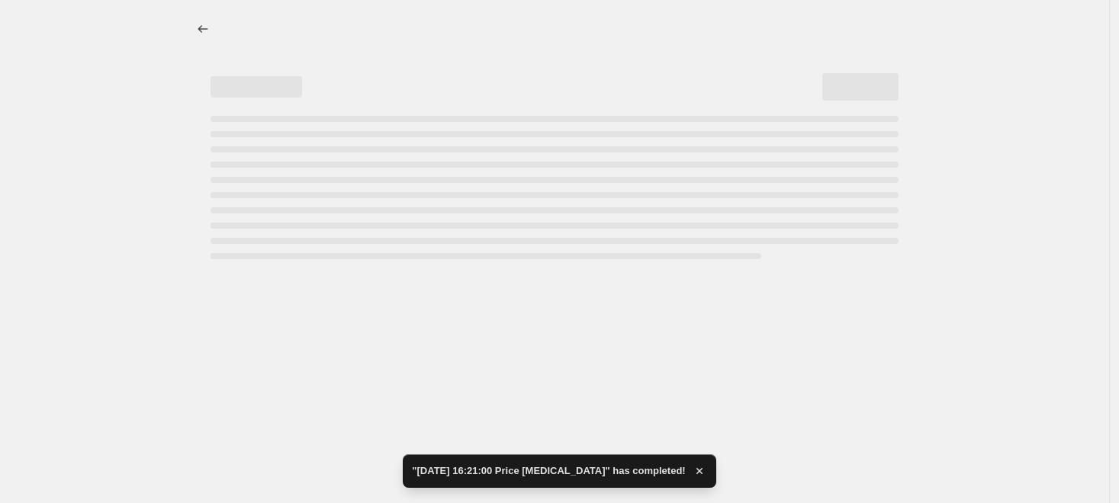
select select "percentage"
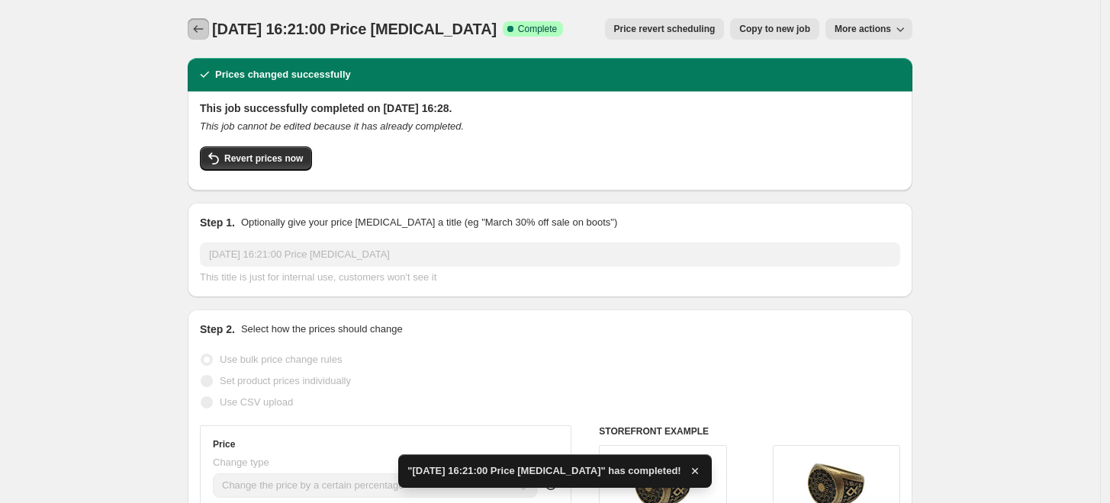
click at [197, 32] on icon "Price change jobs" at bounding box center [198, 28] width 15 height 15
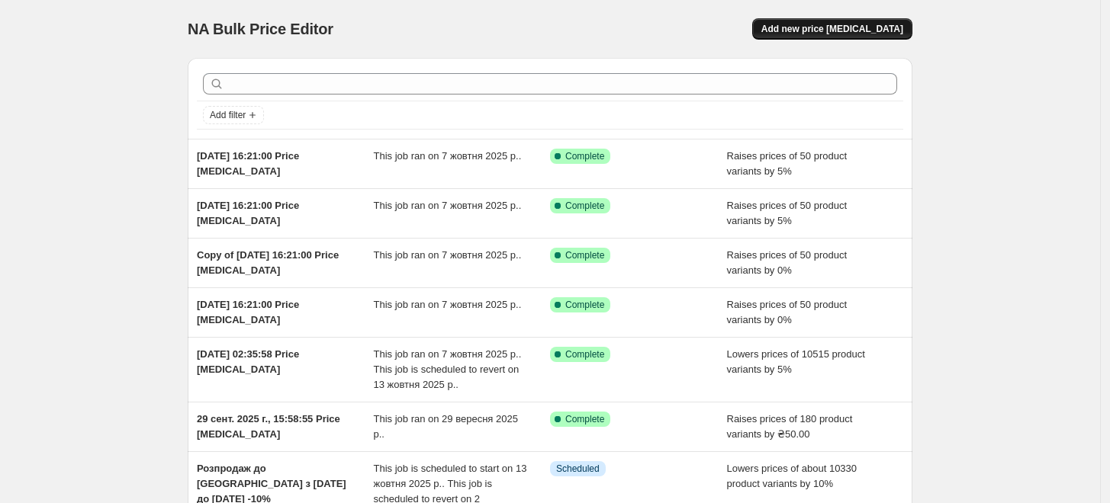
click at [854, 27] on span "Add new price [MEDICAL_DATA]" at bounding box center [832, 29] width 142 height 12
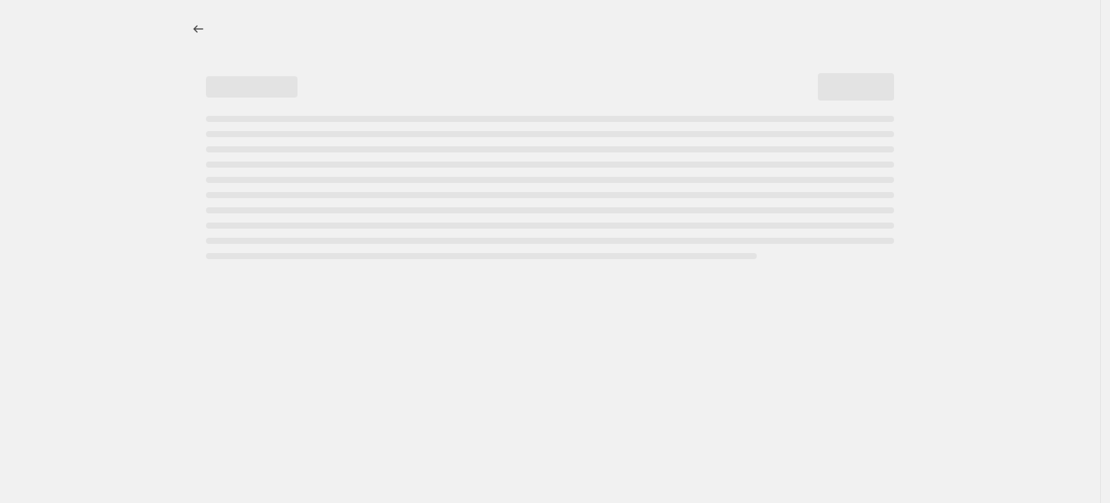
select select "percentage"
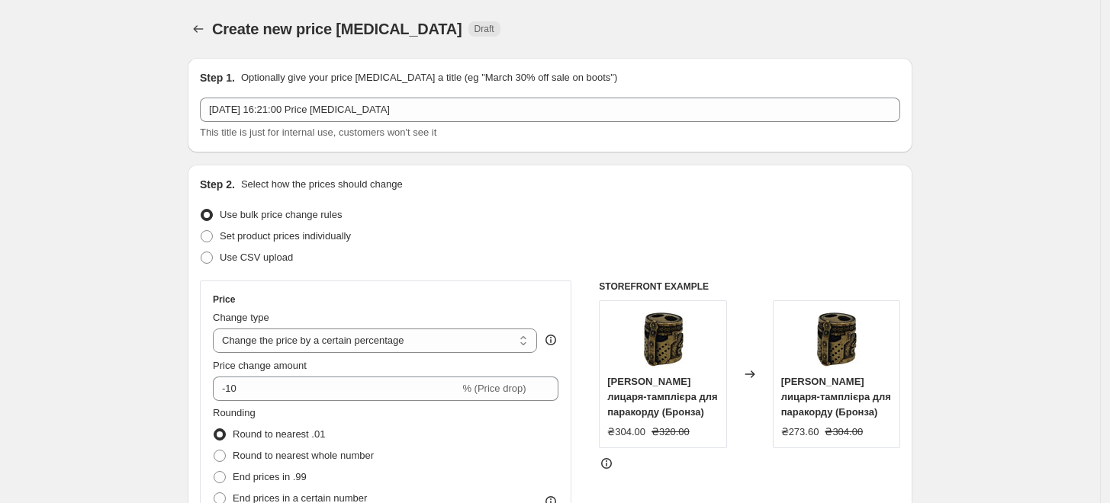
scroll to position [254, 0]
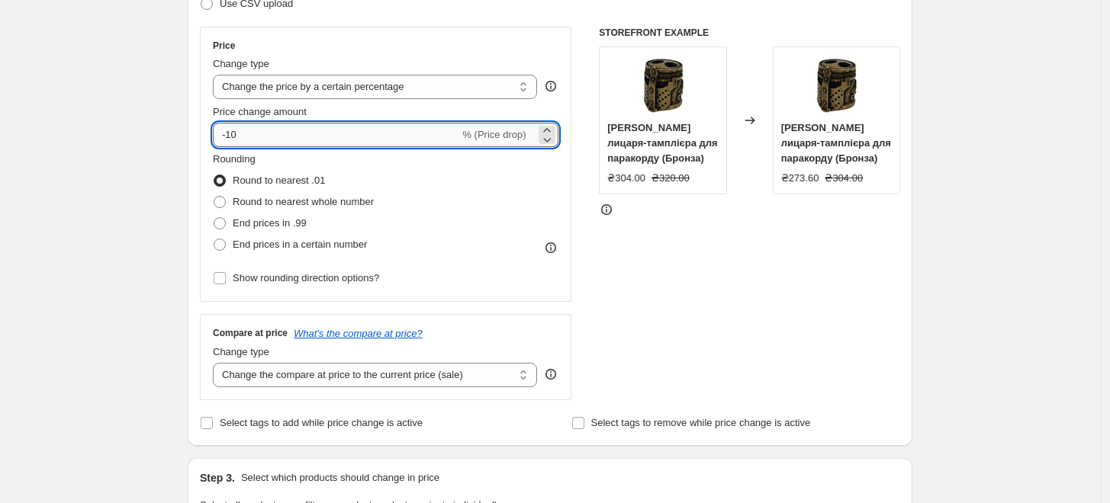
click at [333, 137] on input "-10" at bounding box center [336, 135] width 246 height 24
type input "-1"
type input "-5"
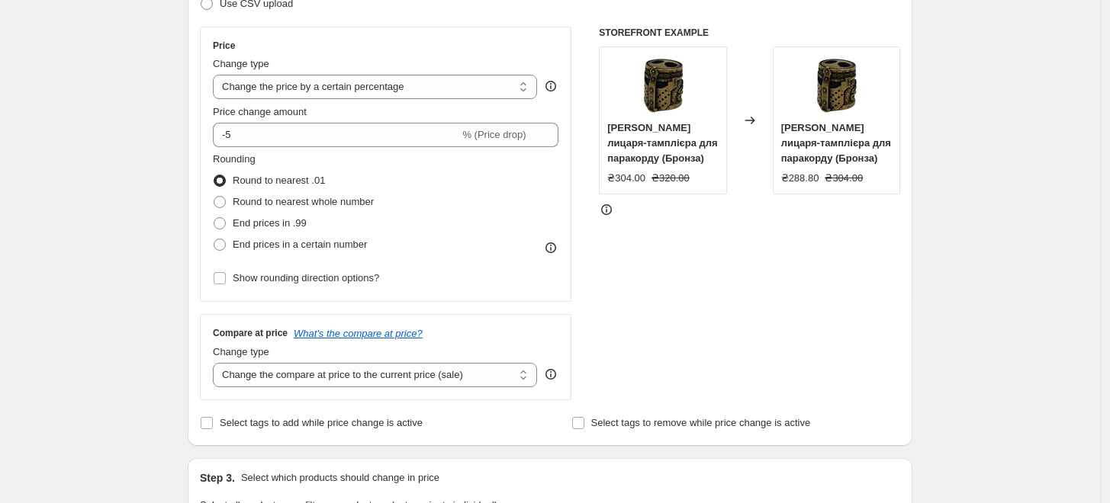
click at [774, 336] on div "STOREFRONT EXAMPLE [PERSON_NAME] лицаря-тамплієра для паракорду (Бронза) ₴304.0…" at bounding box center [749, 214] width 301 height 374
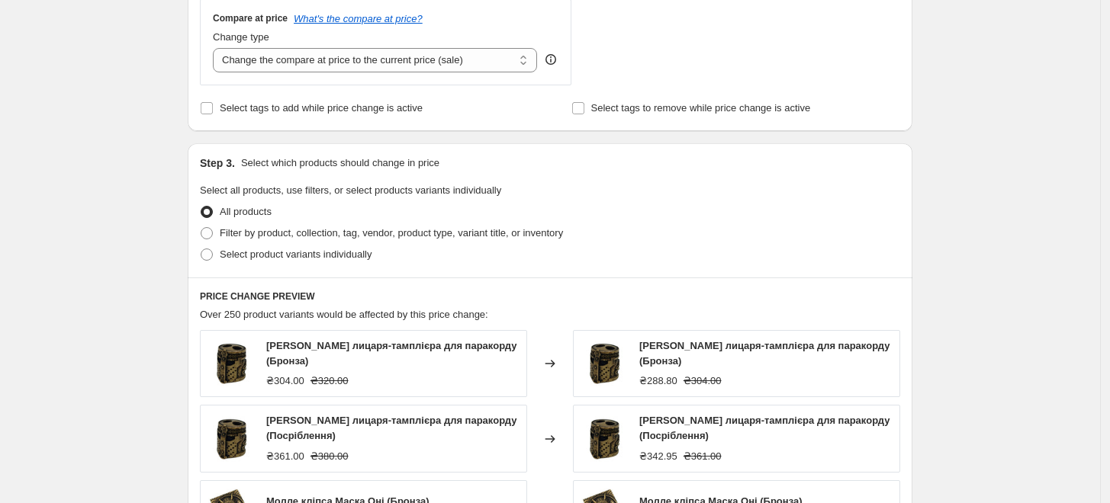
scroll to position [677, 0]
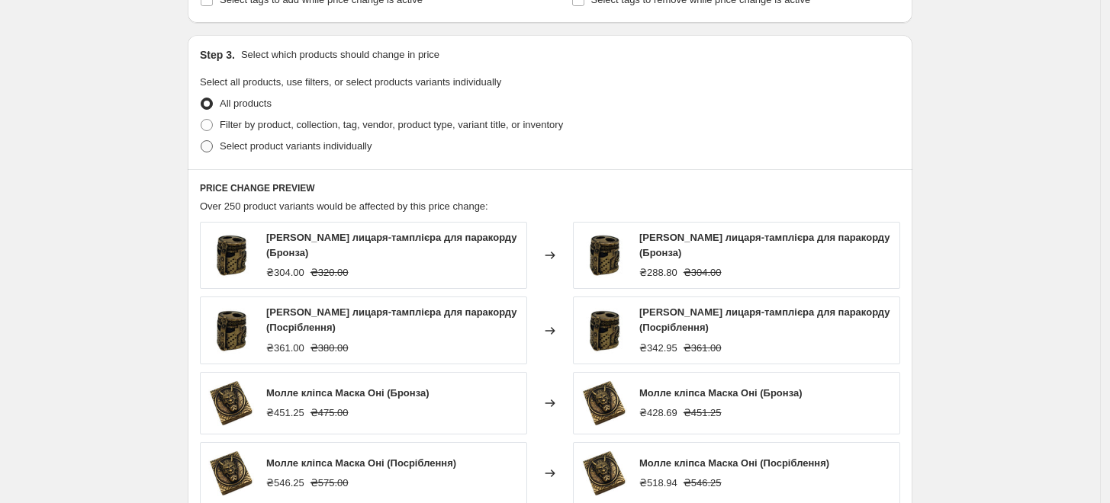
click at [352, 151] on span "Select product variants individually" at bounding box center [296, 145] width 152 height 11
click at [201, 141] on input "Select product variants individually" at bounding box center [201, 140] width 1 height 1
radio input "true"
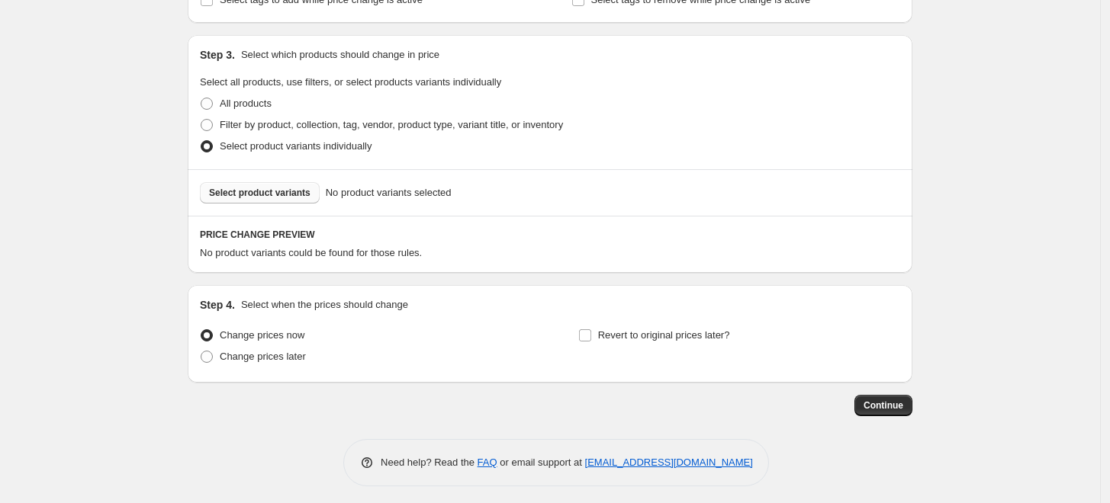
click at [298, 198] on span "Select product variants" at bounding box center [259, 193] width 101 height 12
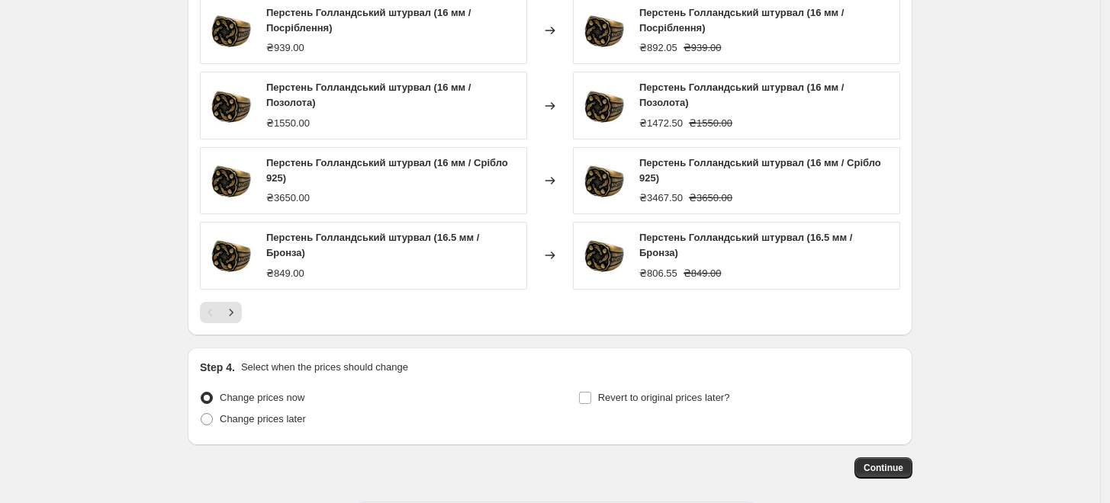
scroll to position [1086, 0]
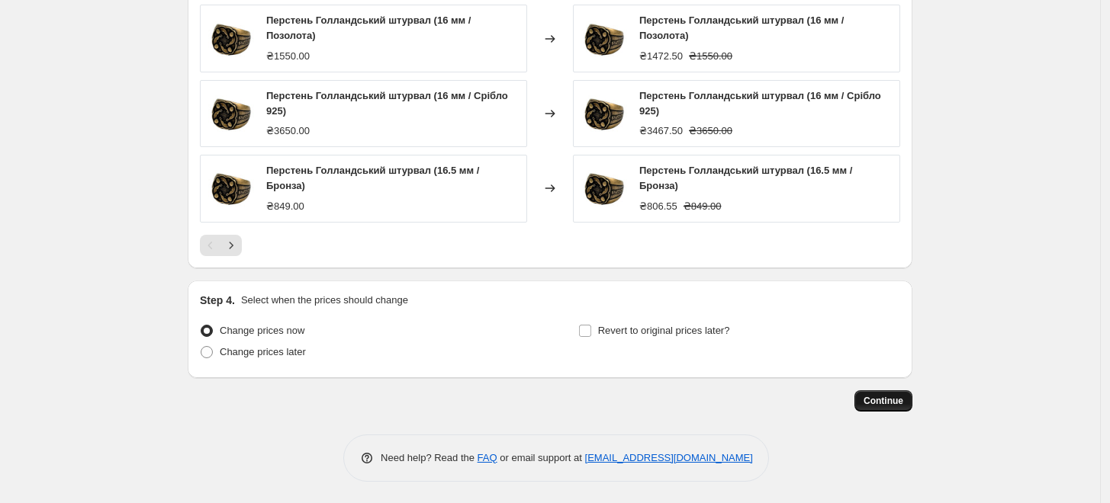
click at [891, 402] on span "Continue" at bounding box center [884, 401] width 40 height 12
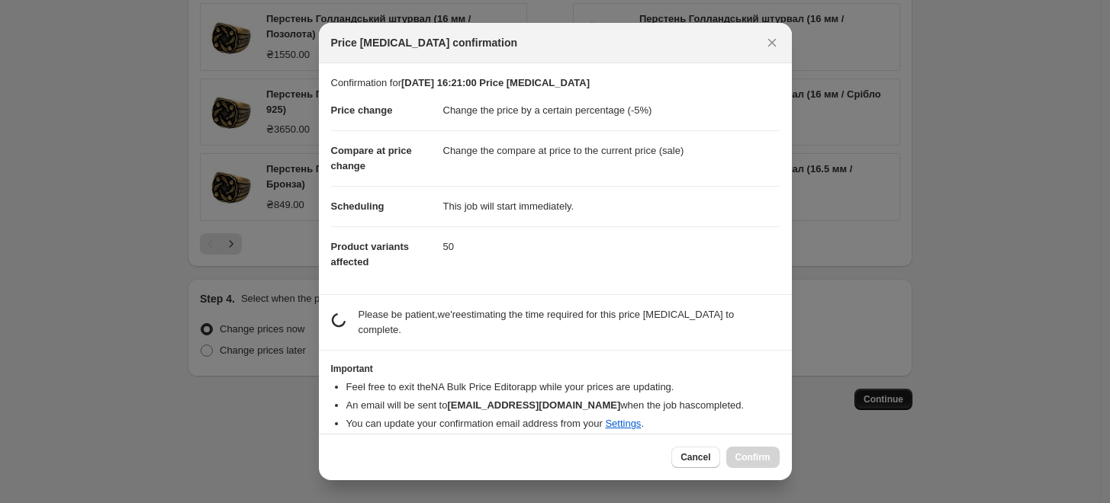
scroll to position [0, 0]
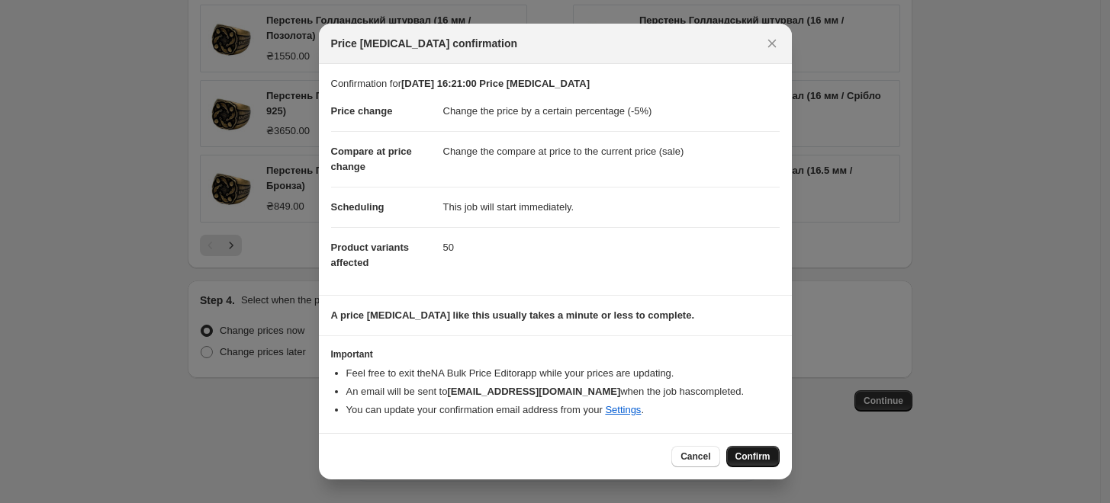
click at [742, 455] on span "Confirm" at bounding box center [752, 457] width 35 height 12
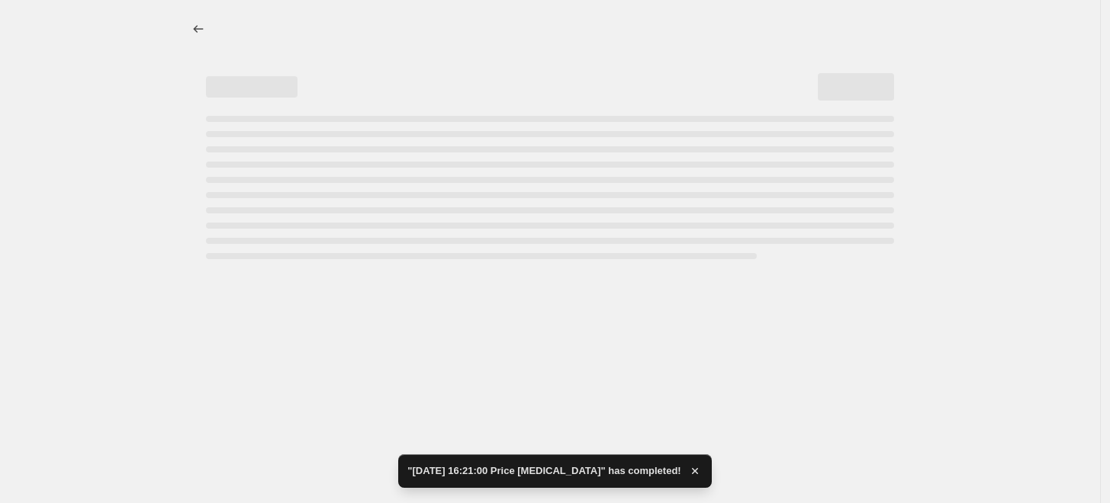
select select "percentage"
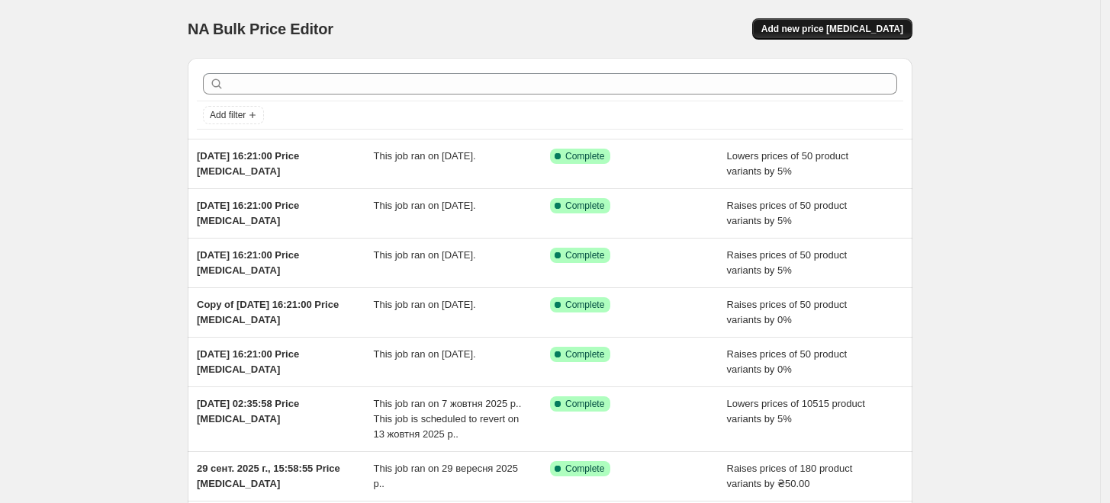
click at [903, 23] on span "Add new price [MEDICAL_DATA]" at bounding box center [832, 29] width 142 height 12
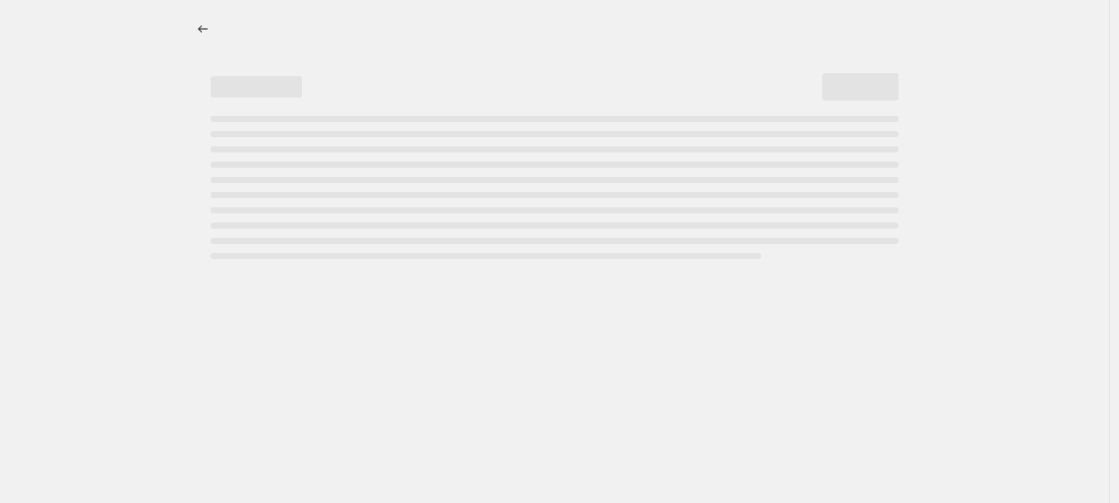
select select "percentage"
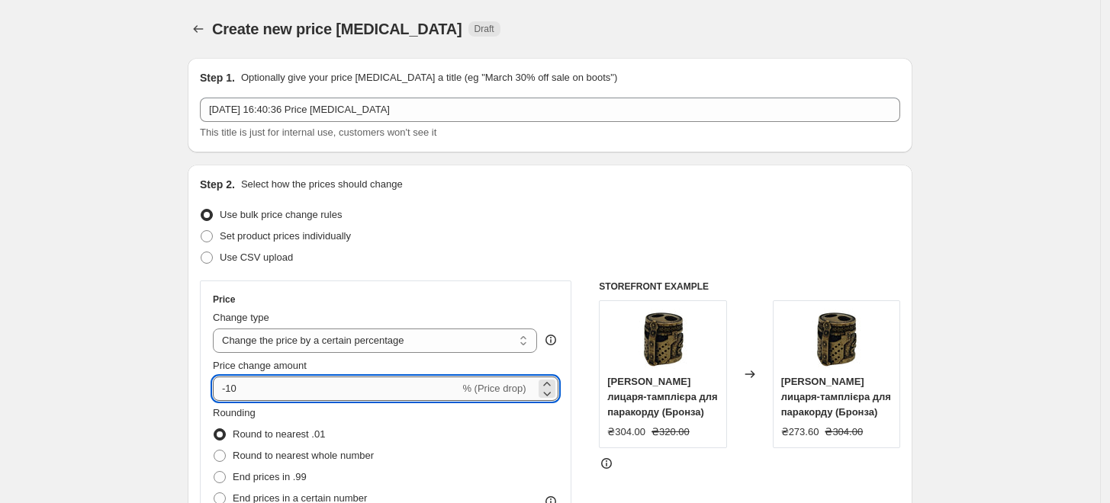
click at [304, 388] on input "-10" at bounding box center [336, 389] width 246 height 24
type input "-1"
type input "-5"
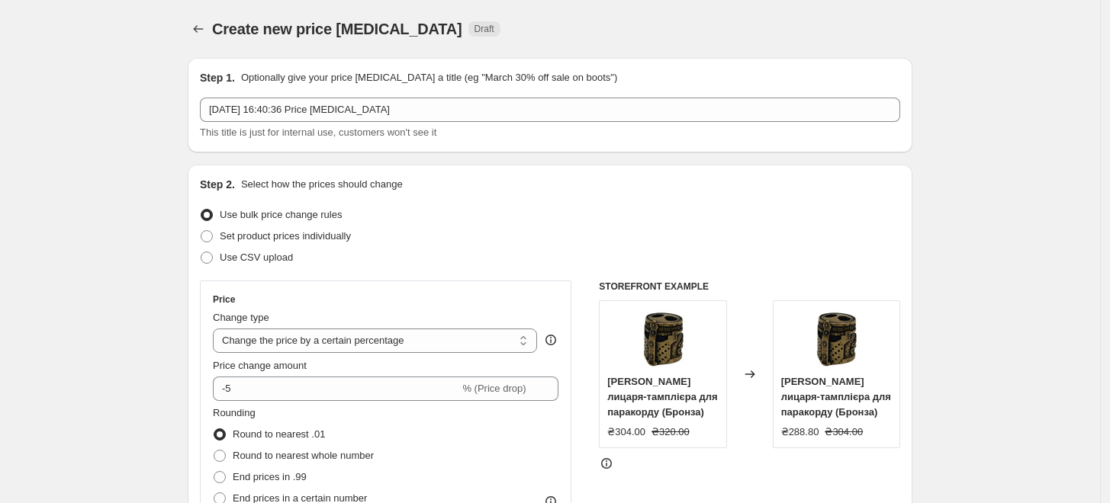
click at [634, 206] on div "Use bulk price change rules" at bounding box center [550, 214] width 700 height 21
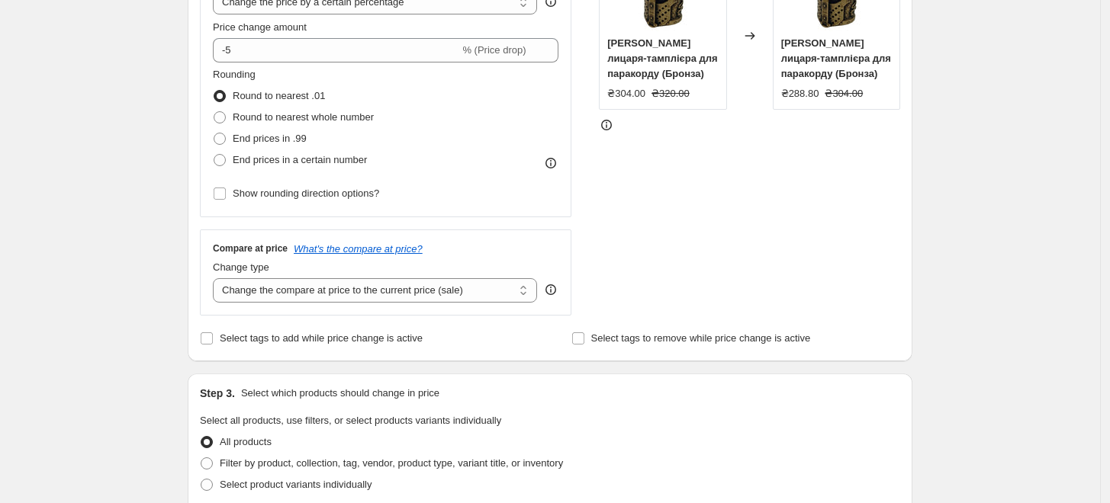
scroll to position [508, 0]
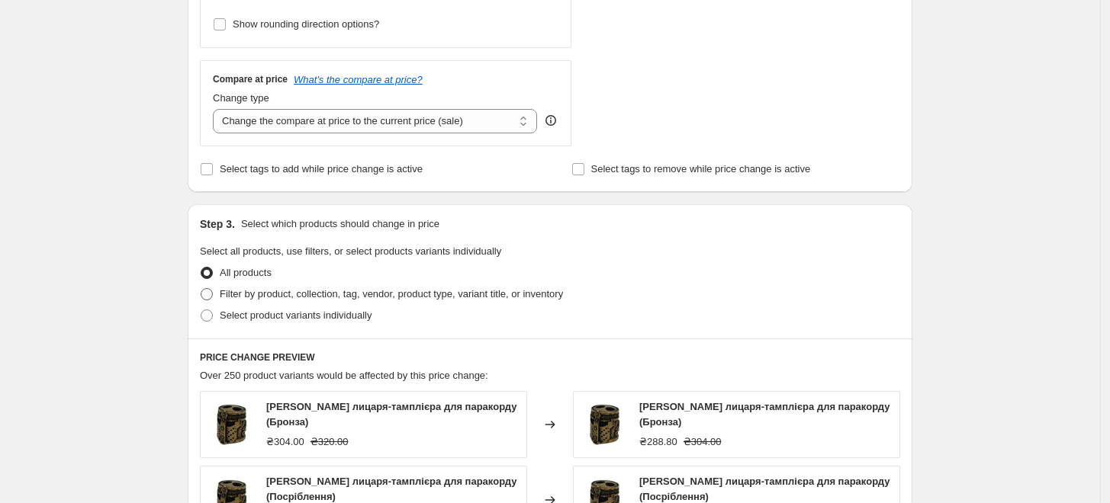
click at [333, 295] on span "Filter by product, collection, tag, vendor, product type, variant title, or inv…" at bounding box center [391, 293] width 343 height 11
click at [201, 289] on input "Filter by product, collection, tag, vendor, product type, variant title, or inv…" at bounding box center [201, 288] width 1 height 1
radio input "true"
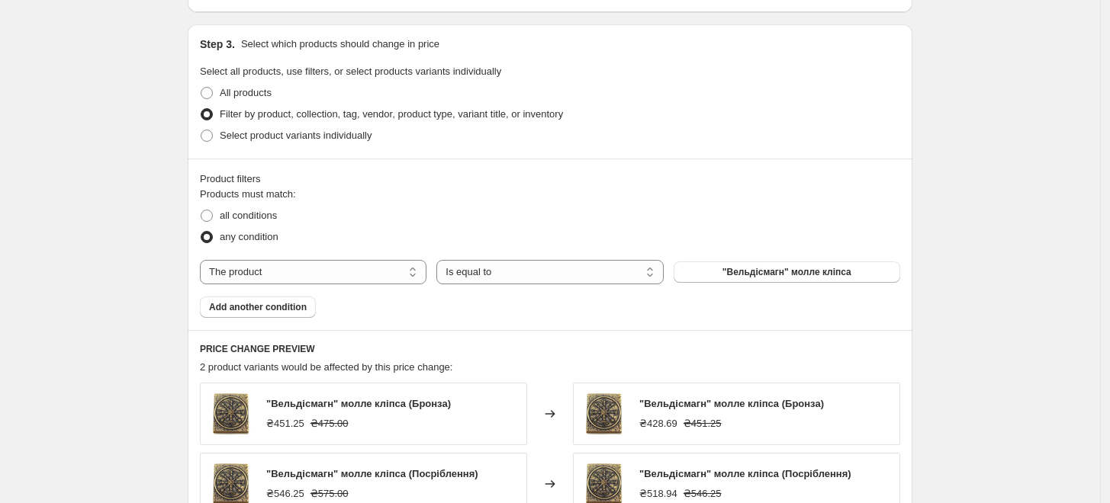
scroll to position [848, 0]
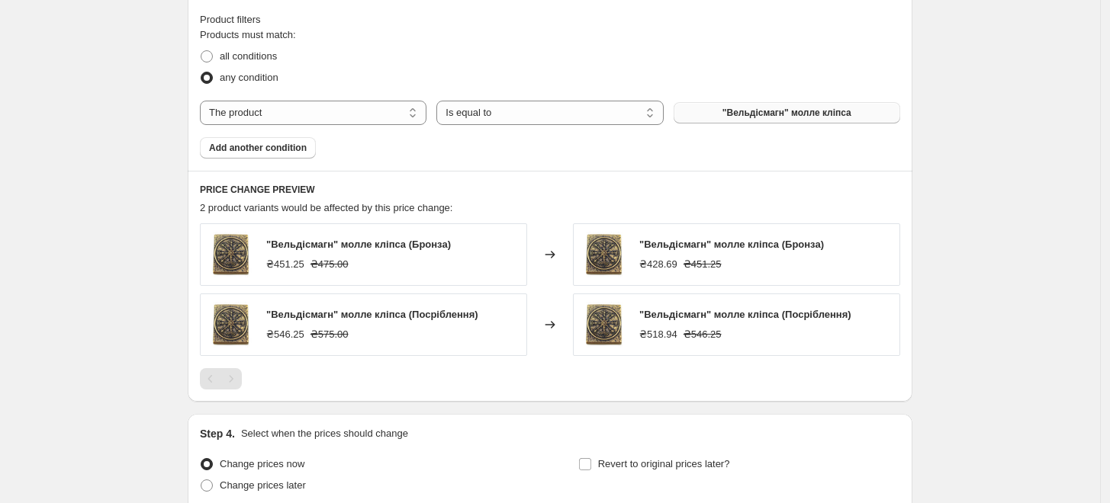
click at [732, 108] on span ""Вельдісмагн" молле кліпса" at bounding box center [786, 113] width 129 height 12
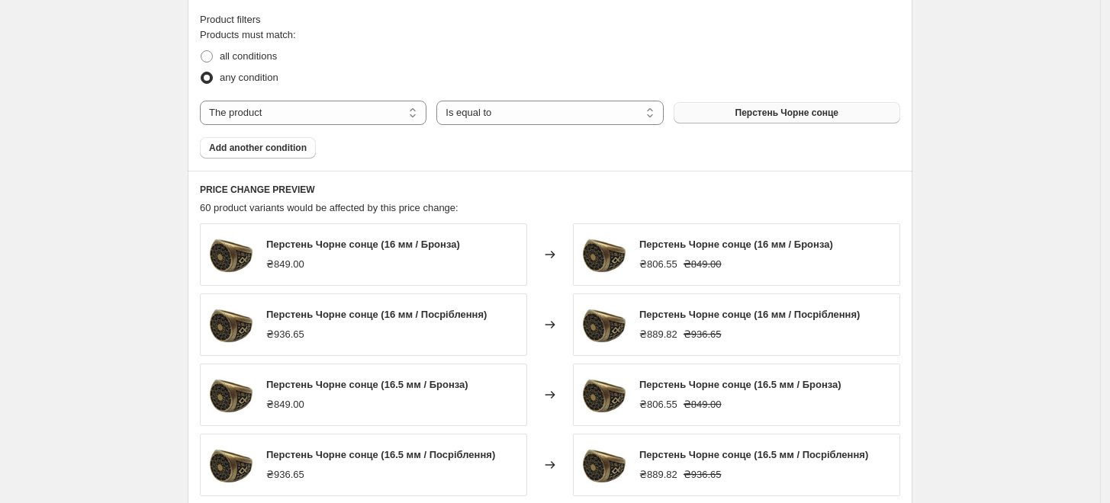
click at [273, 153] on span "Add another condition" at bounding box center [258, 148] width 98 height 12
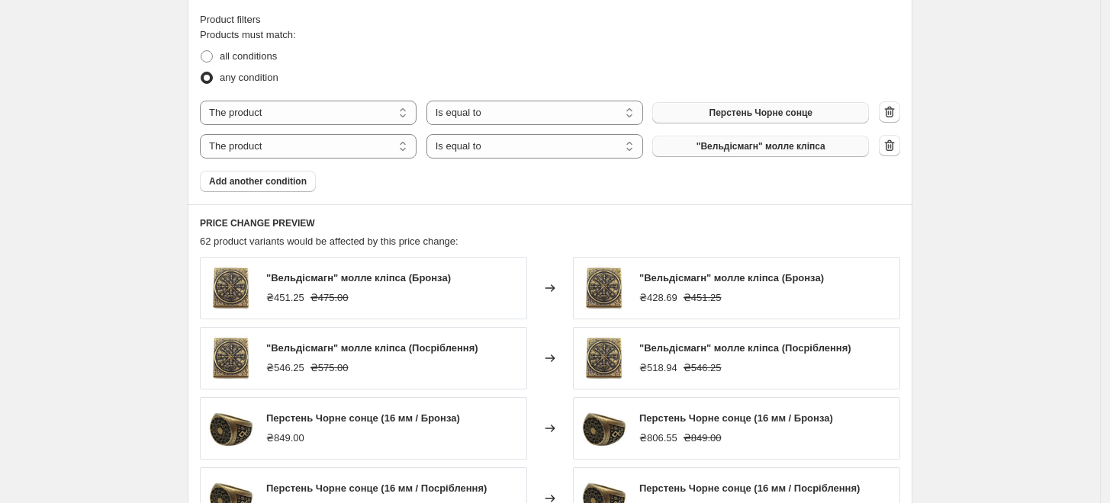
click at [711, 147] on span ""Вельдісмагн" молле кліпса" at bounding box center [761, 146] width 129 height 12
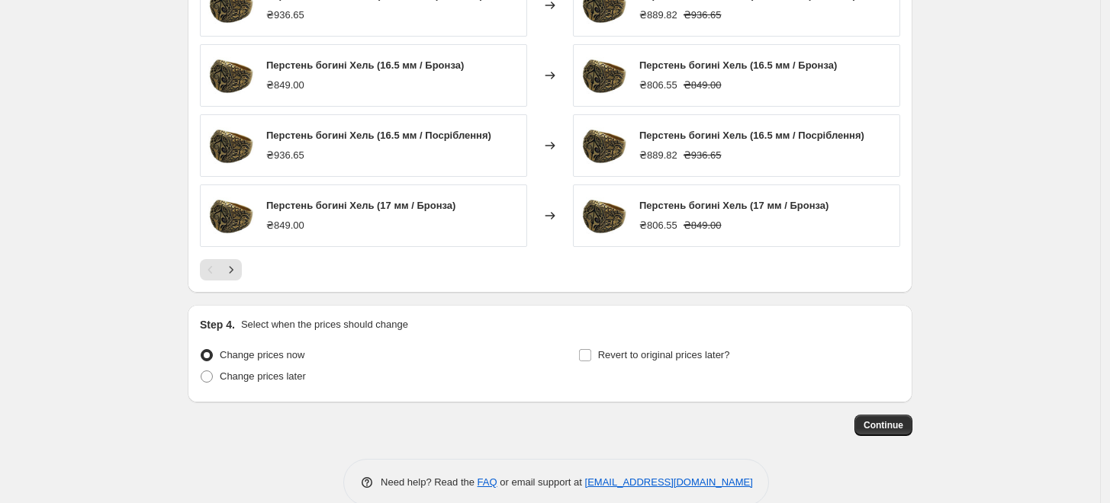
scroll to position [1226, 0]
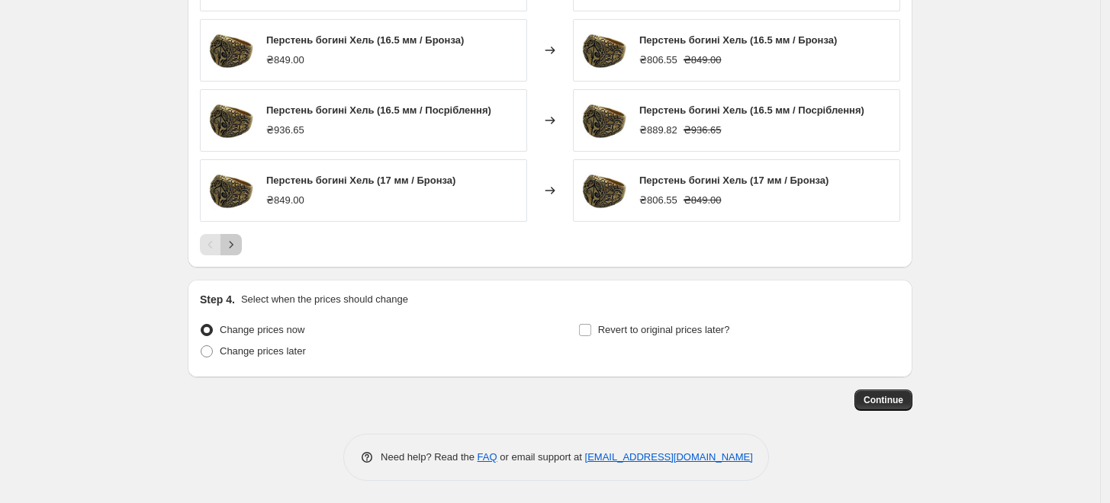
click at [232, 249] on icon "Next" at bounding box center [231, 244] width 15 height 15
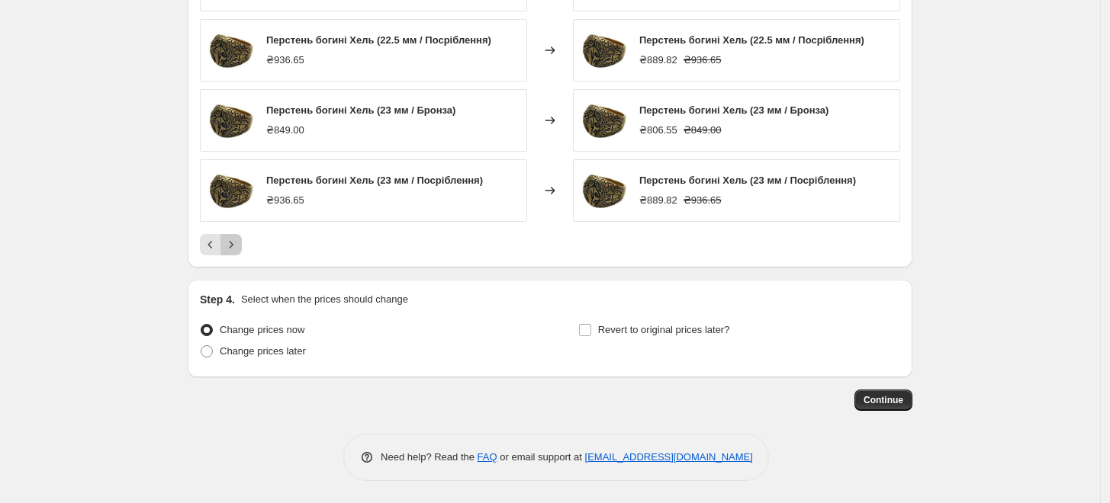
click at [232, 249] on icon "Next" at bounding box center [231, 244] width 15 height 15
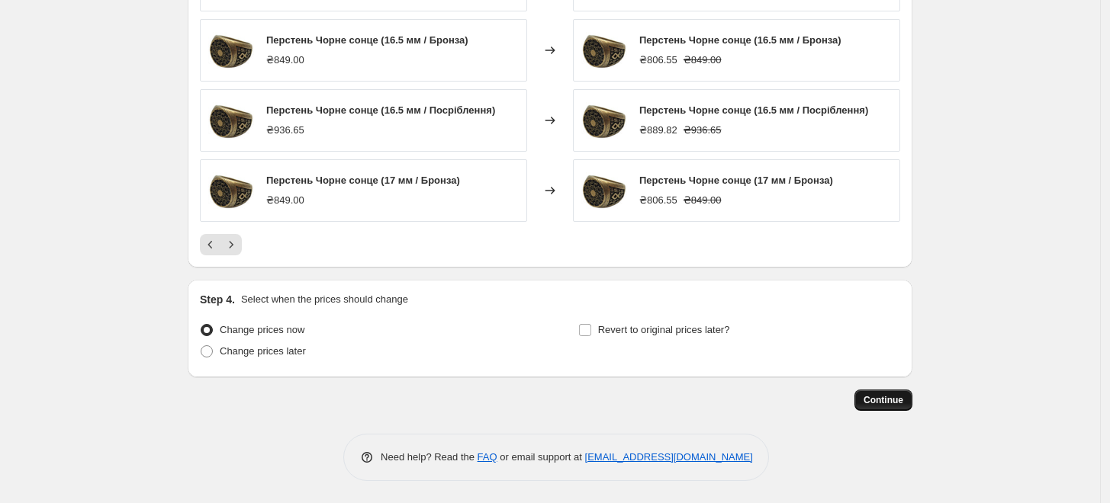
click at [893, 396] on span "Continue" at bounding box center [884, 400] width 40 height 12
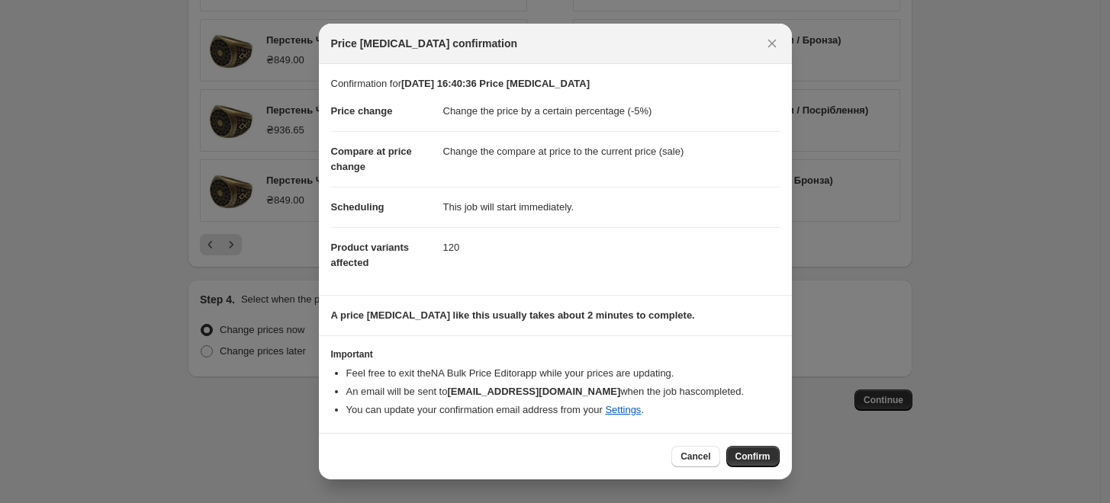
click at [751, 450] on button "Confirm" at bounding box center [752, 456] width 53 height 21
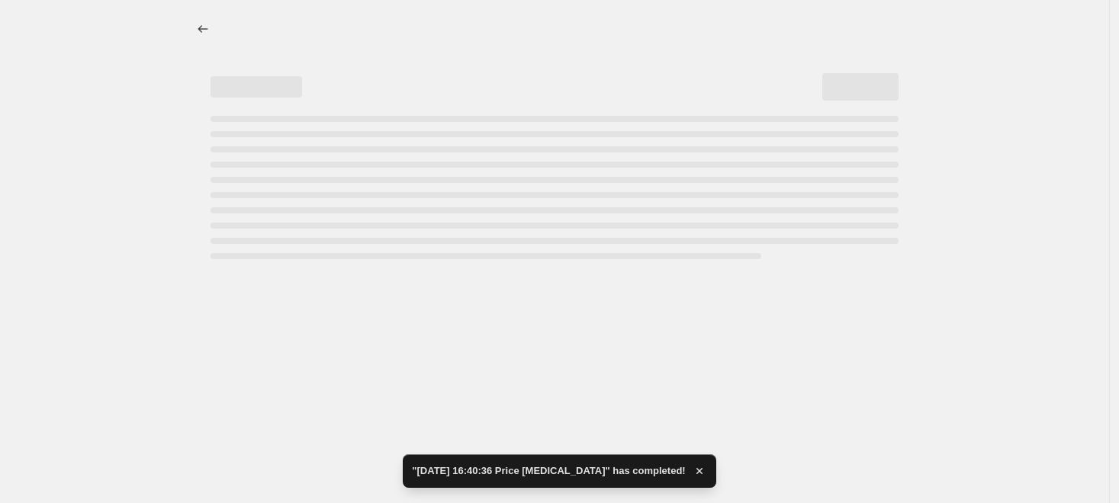
select select "percentage"
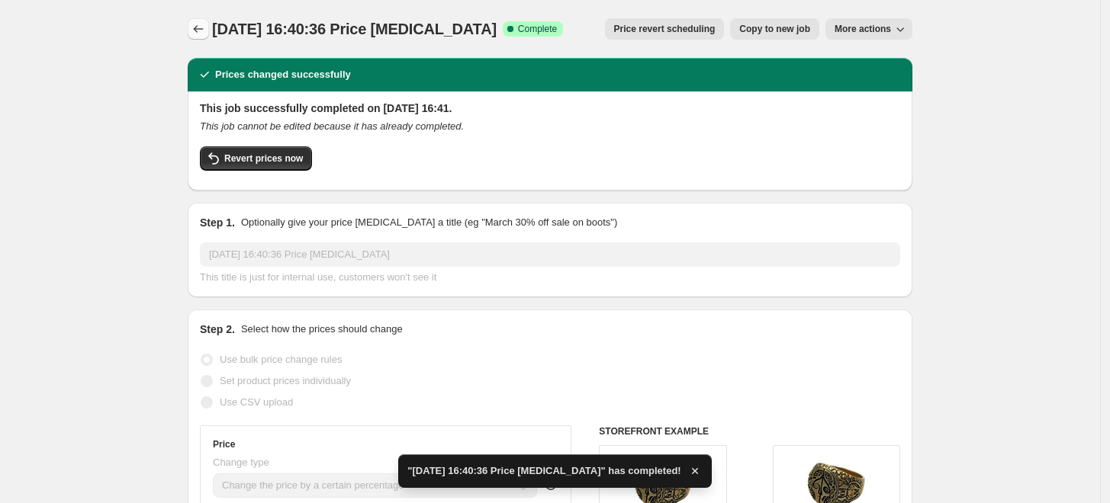
click at [199, 28] on icon "Price change jobs" at bounding box center [199, 29] width 10 height 8
